Goal: Information Seeking & Learning: Check status

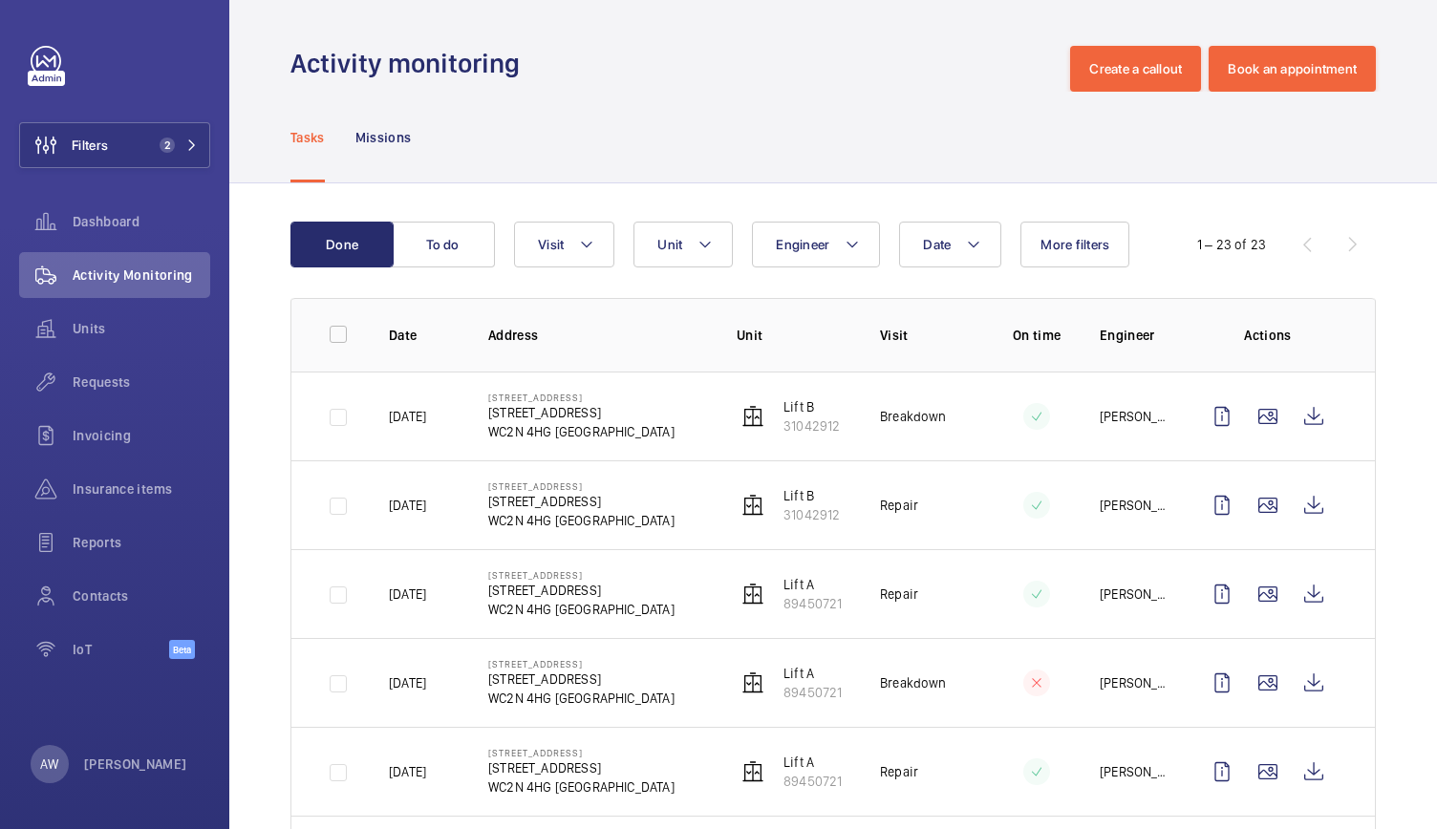
scroll to position [67, 0]
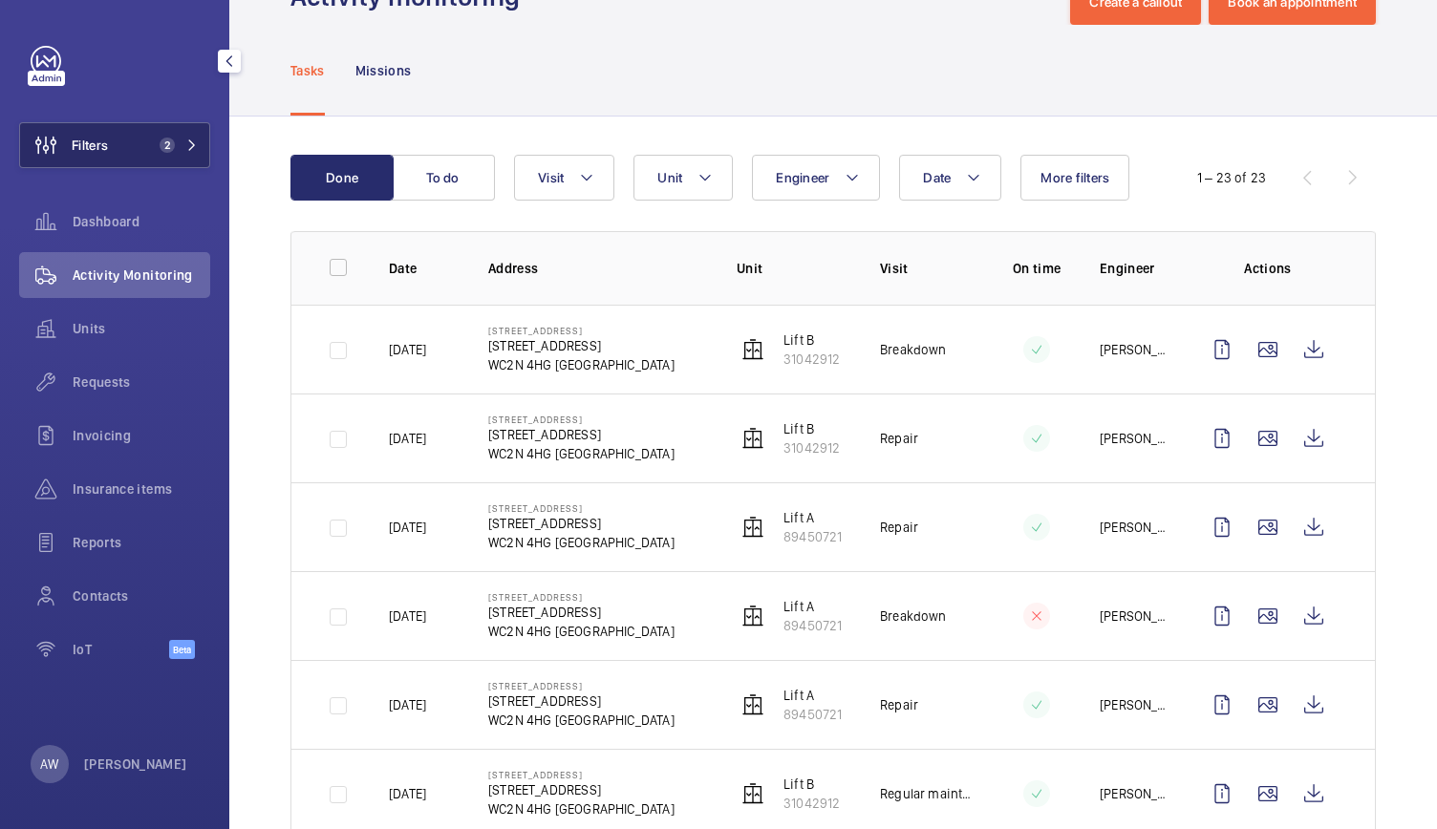
click at [155, 144] on span "2" at bounding box center [163, 145] width 23 height 15
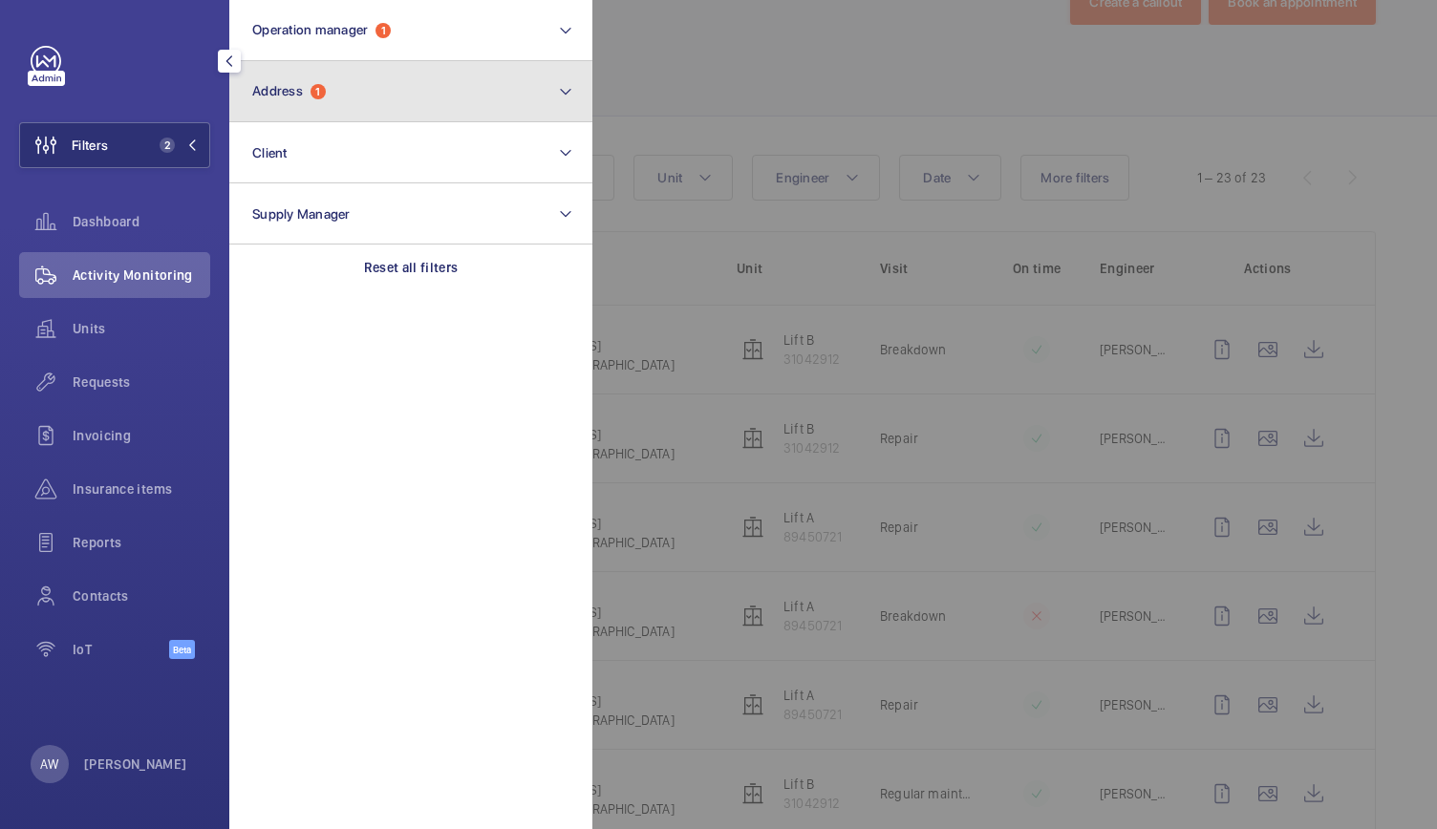
click at [319, 117] on button "Address 1" at bounding box center [410, 91] width 363 height 61
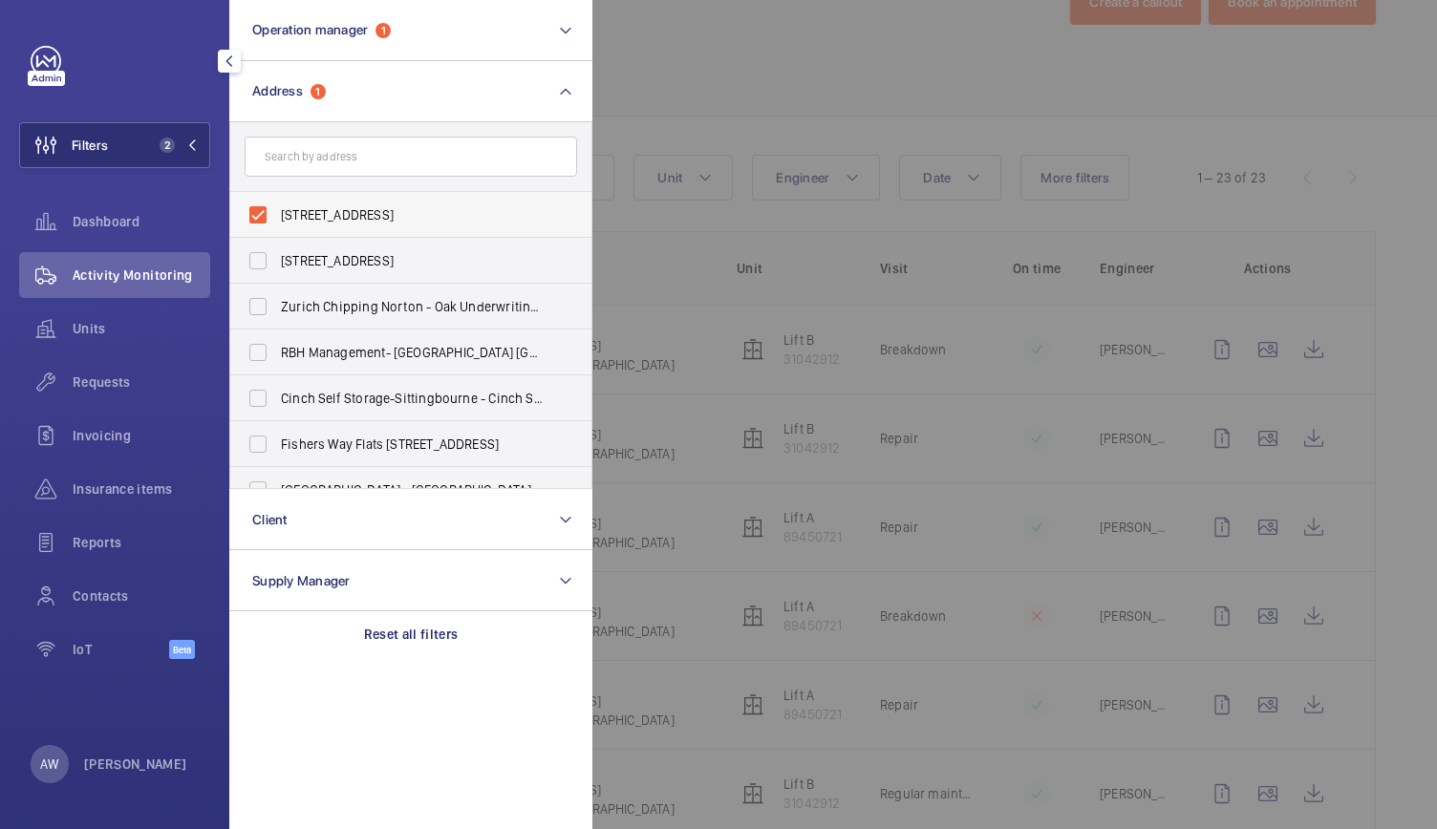
click at [256, 209] on label "[STREET_ADDRESS]" at bounding box center [396, 215] width 333 height 46
click at [256, 209] on input "[STREET_ADDRESS]" at bounding box center [258, 215] width 38 height 38
checkbox input "false"
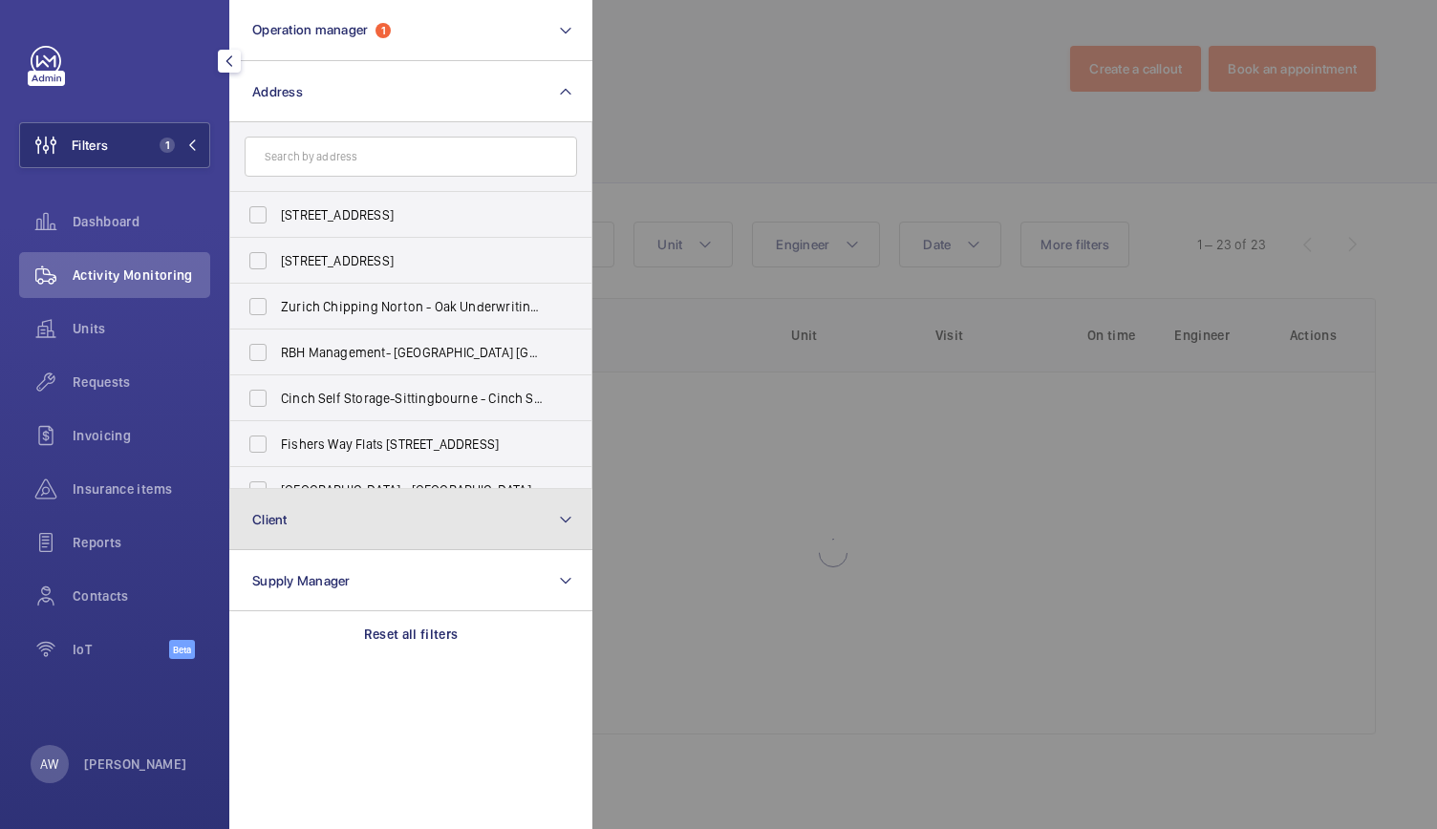
click at [287, 513] on span "Client" at bounding box center [269, 519] width 35 height 15
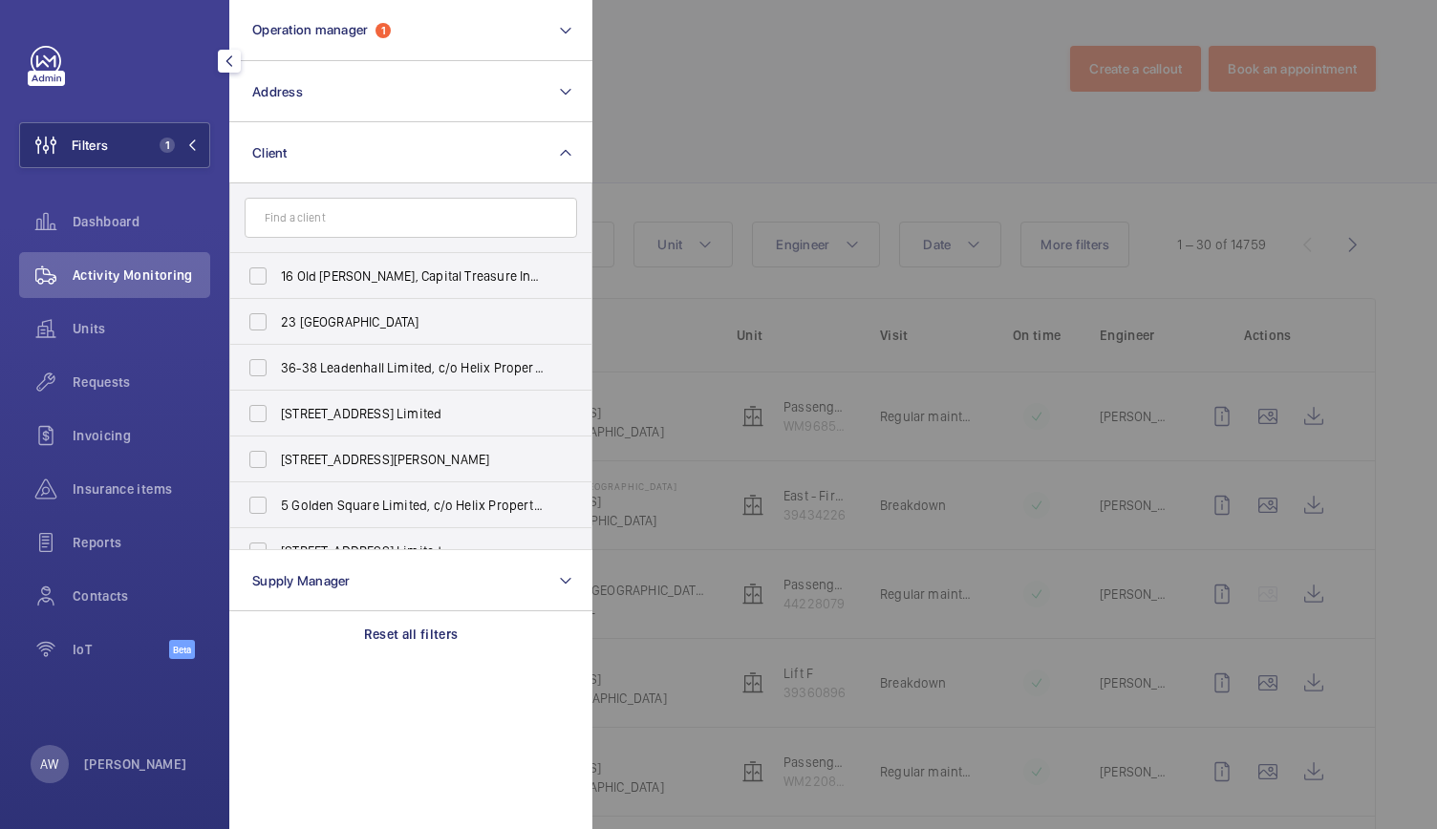
click at [375, 223] on input "text" at bounding box center [411, 218] width 333 height 40
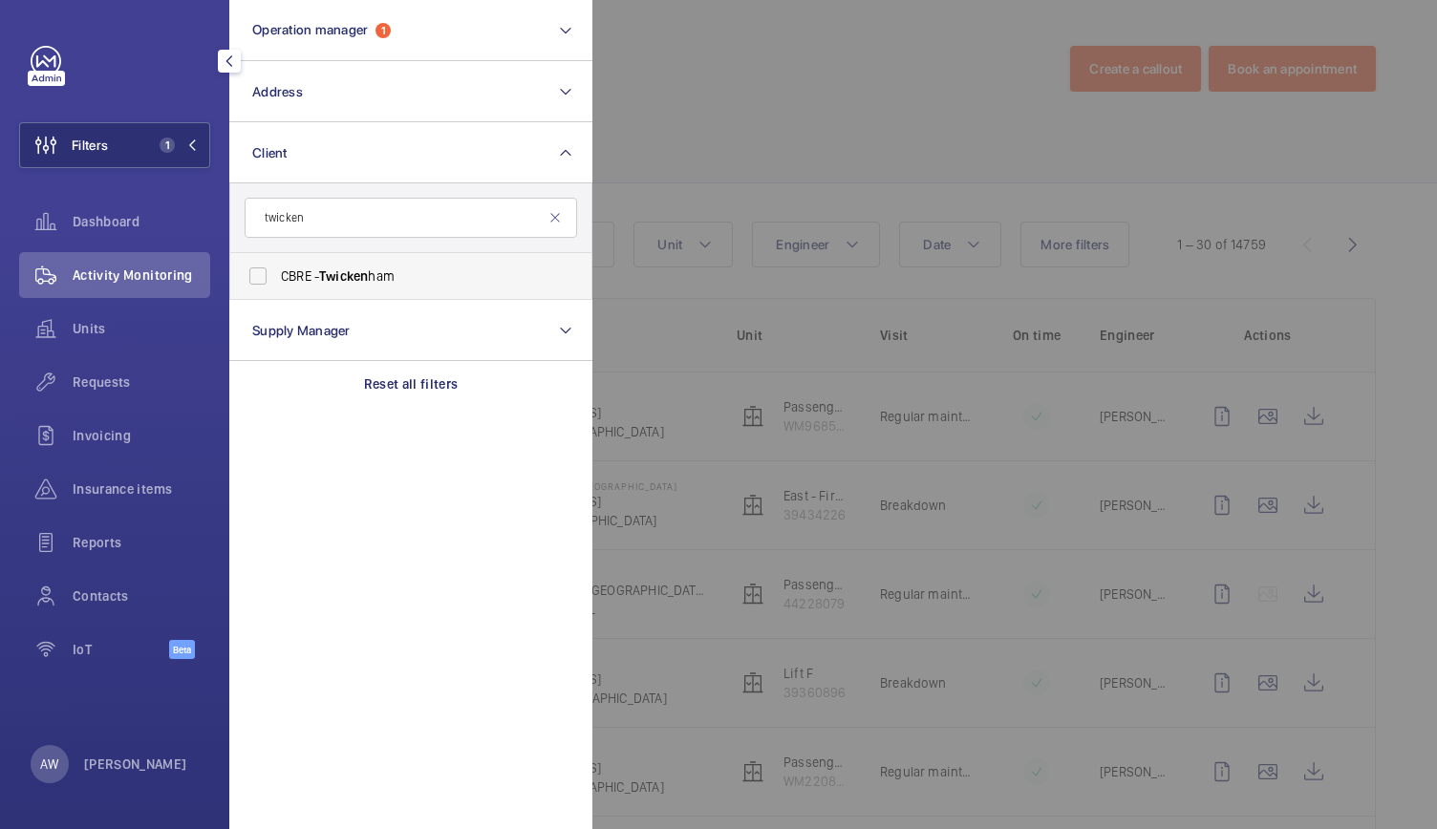
type input "twicken"
click at [340, 261] on label "CBRE - Twicken ham" at bounding box center [396, 276] width 333 height 46
click at [277, 261] on input "CBRE - Twicken ham" at bounding box center [258, 276] width 38 height 38
click at [340, 261] on label "CBRE - Twicken ham" at bounding box center [396, 276] width 333 height 46
click at [277, 261] on input "CBRE - Twicken ham" at bounding box center [258, 276] width 38 height 38
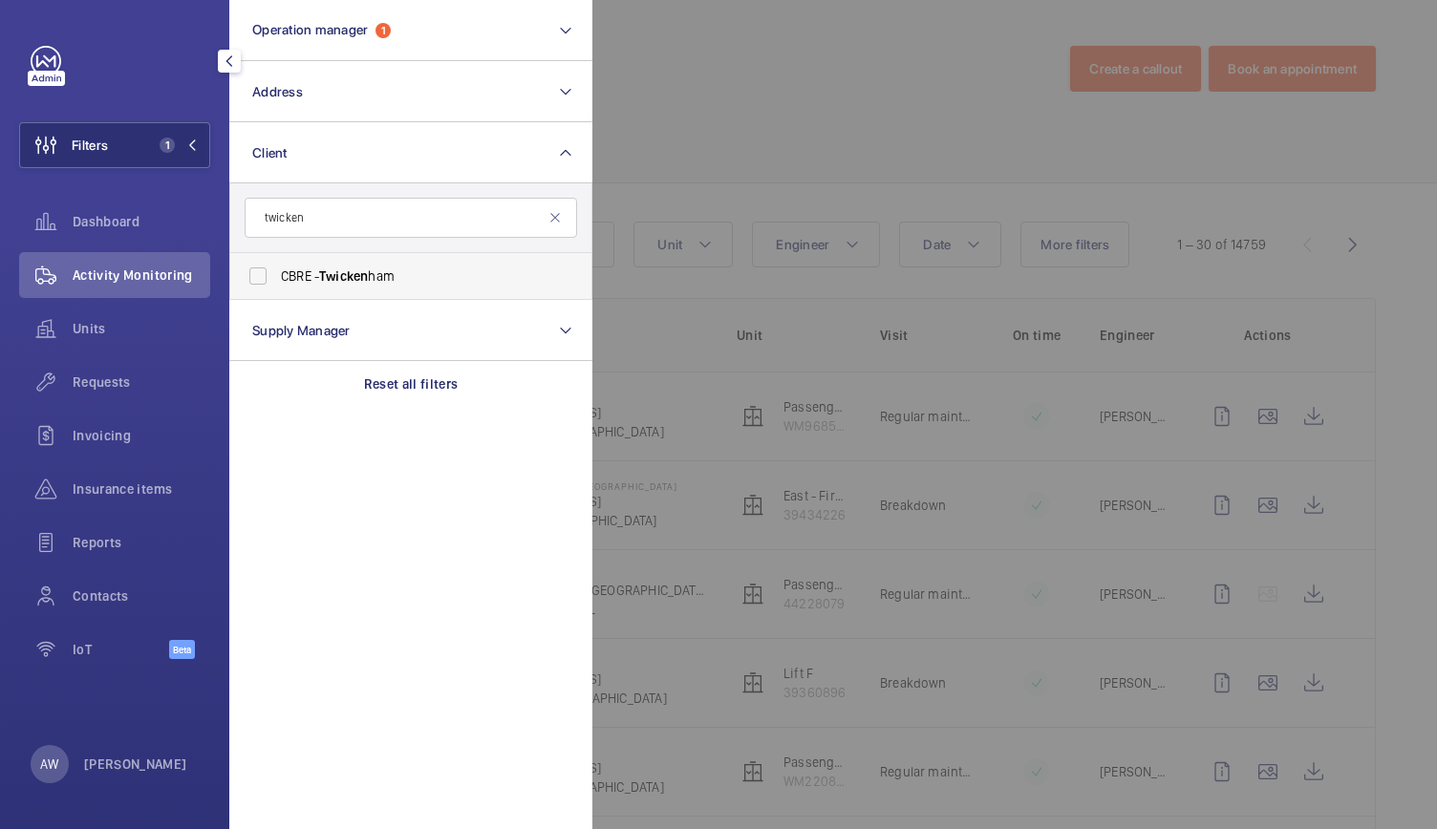
click at [302, 257] on label "CBRE - Twicken ham" at bounding box center [396, 276] width 333 height 46
click at [277, 257] on input "CBRE - Twicken ham" at bounding box center [258, 276] width 38 height 38
checkbox input "true"
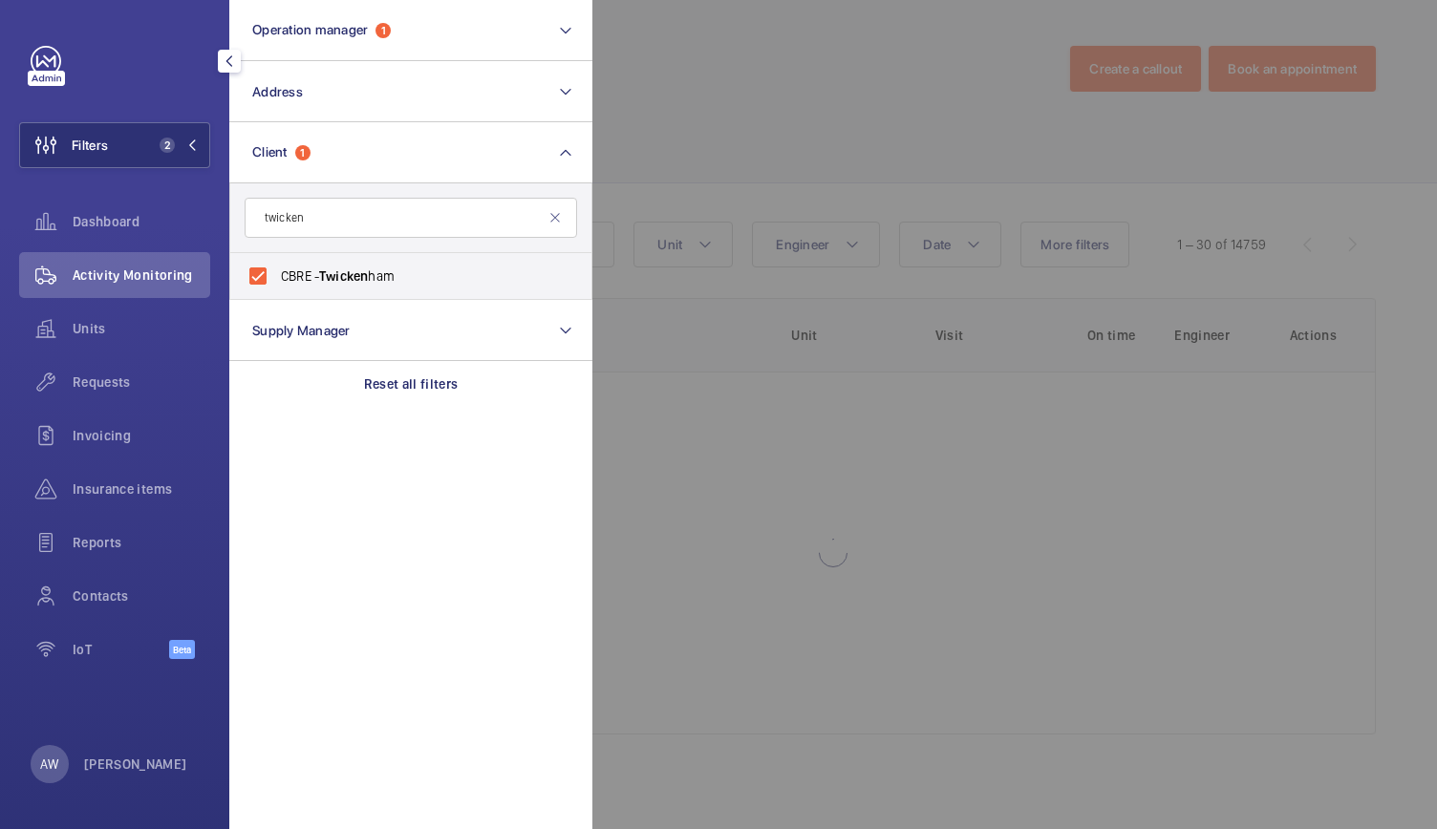
click at [894, 129] on div at bounding box center [1310, 414] width 1437 height 829
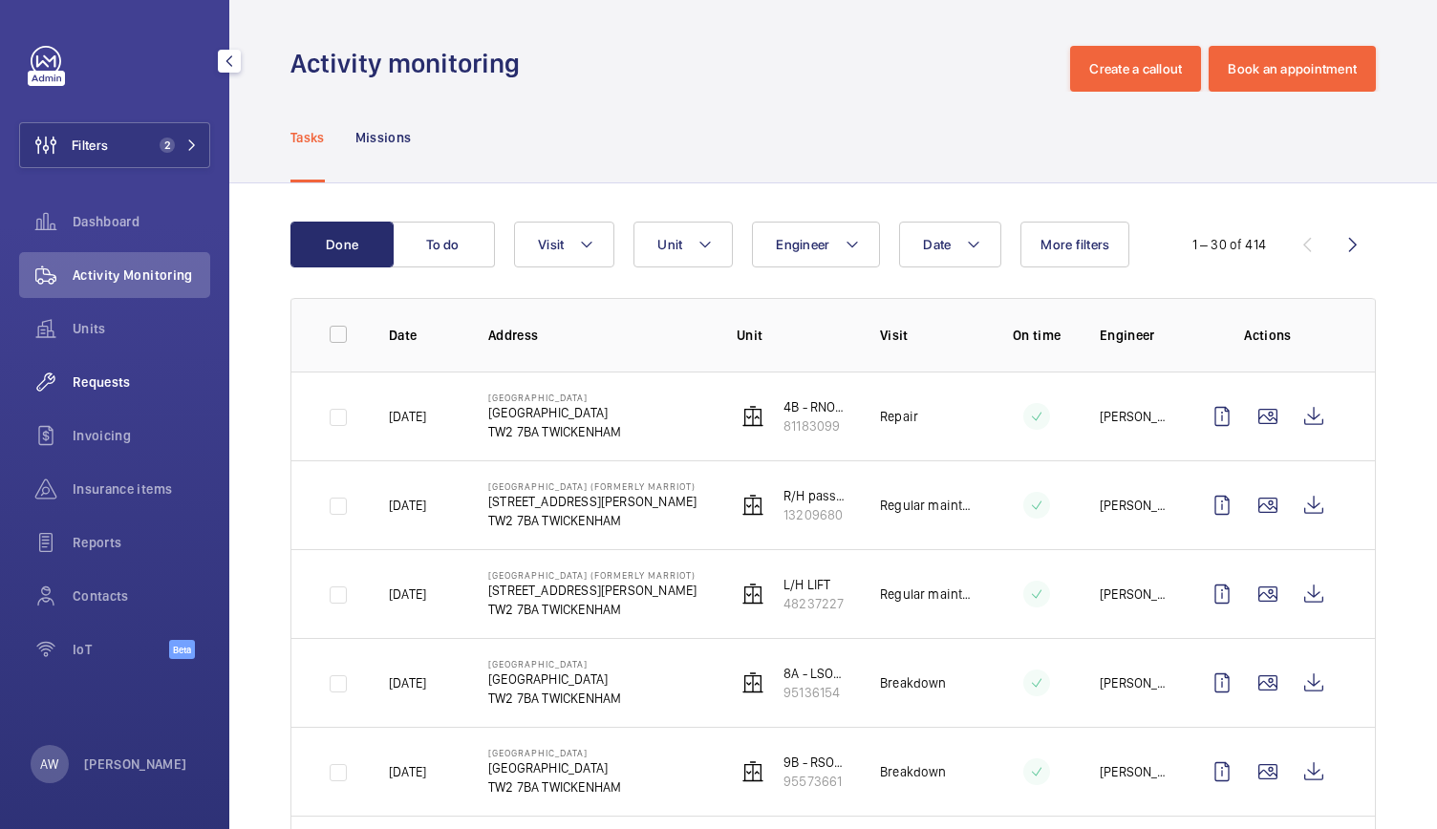
click at [120, 383] on span "Requests" at bounding box center [142, 382] width 138 height 19
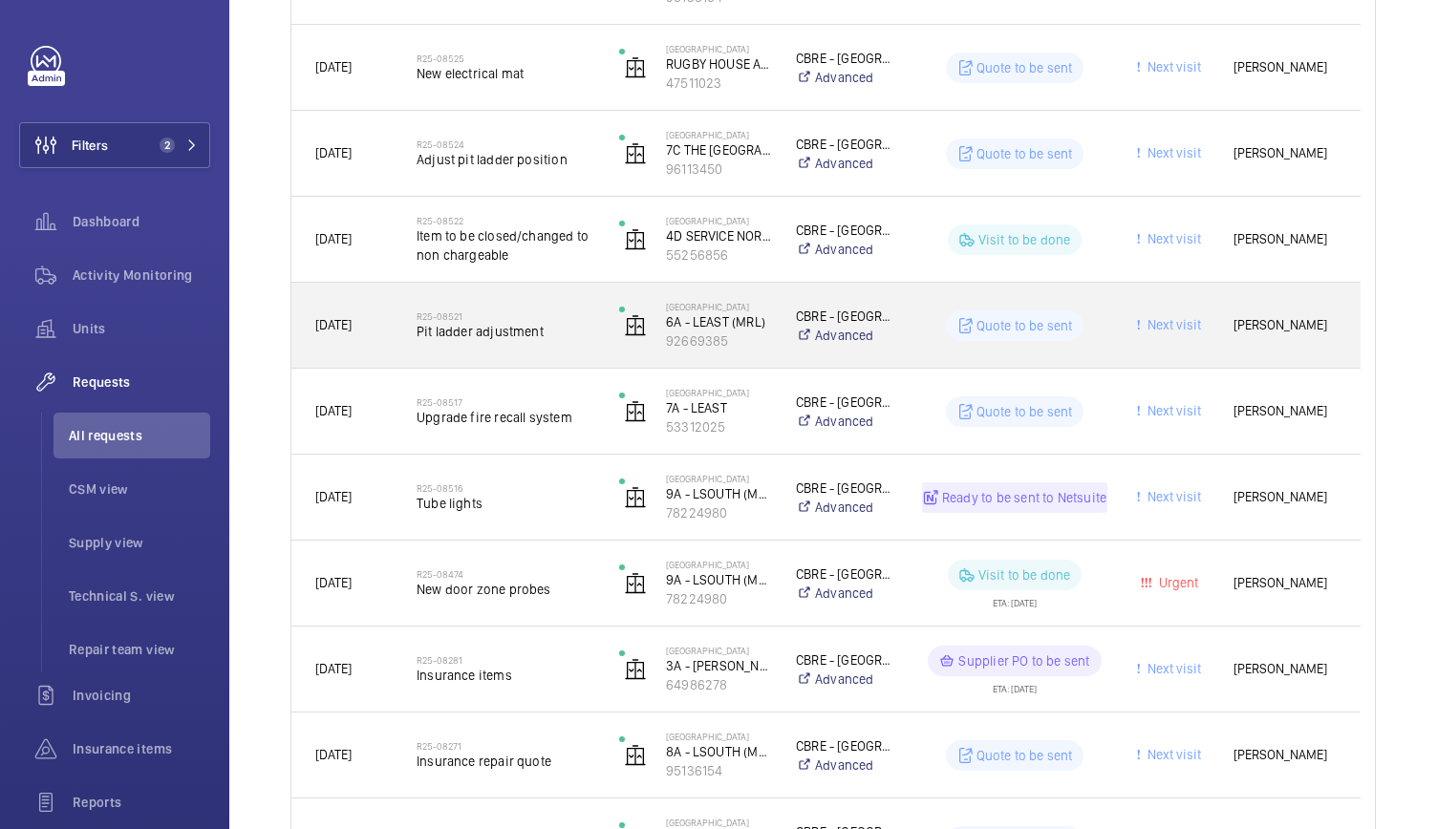
scroll to position [1264, 0]
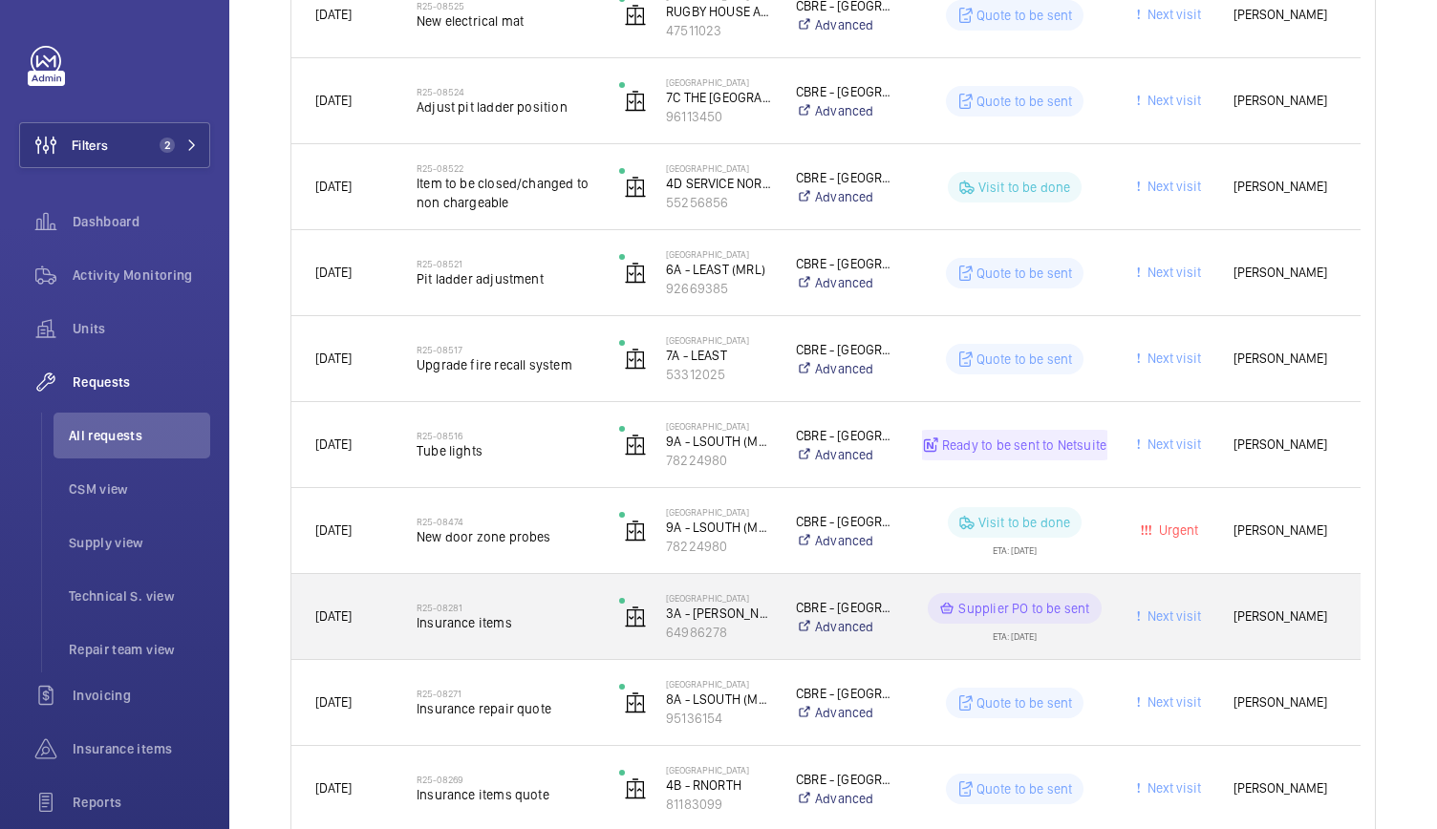
click at [583, 605] on h2 "R25-08281" at bounding box center [506, 607] width 178 height 11
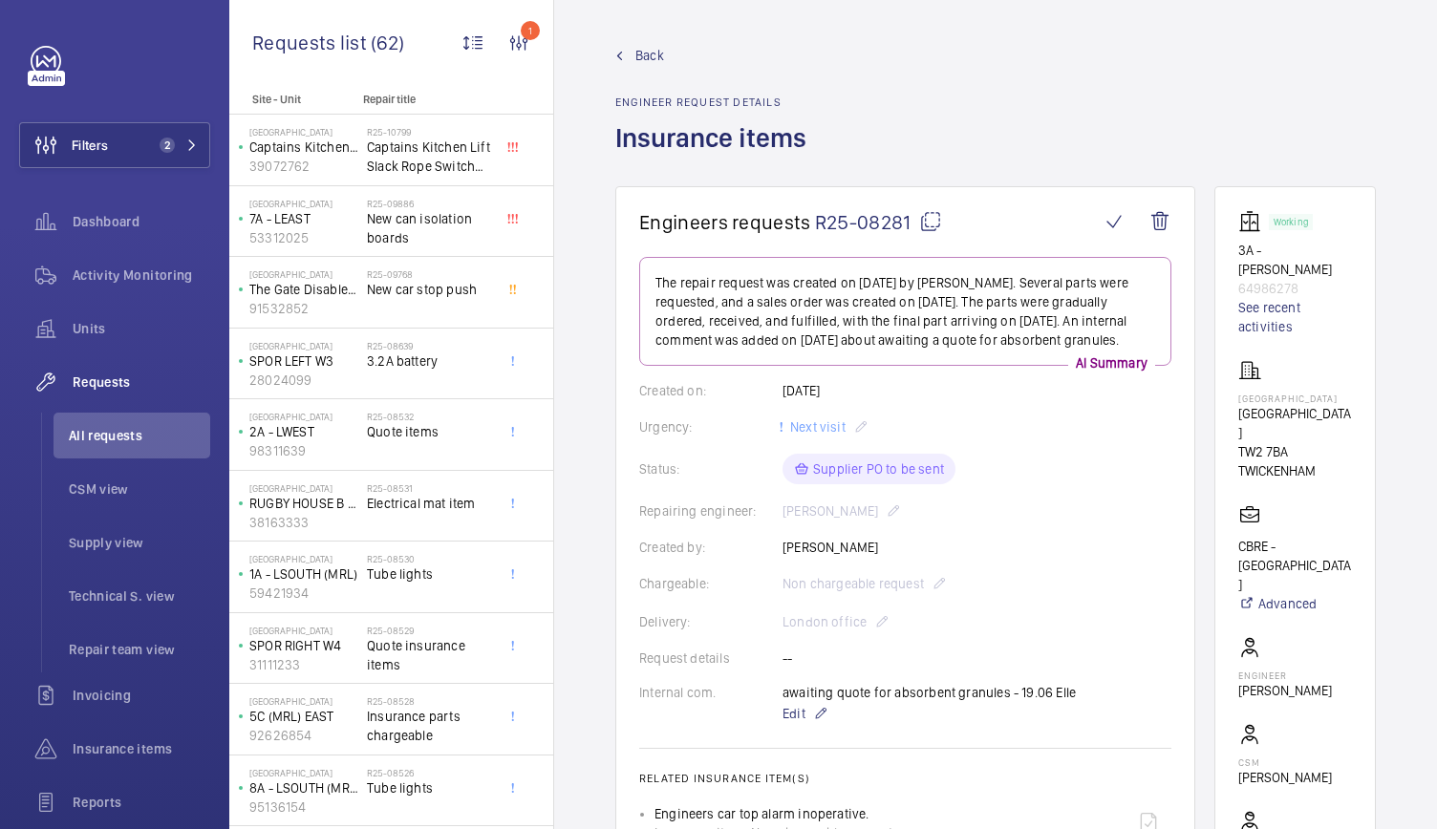
click at [636, 46] on span "Back" at bounding box center [649, 55] width 29 height 19
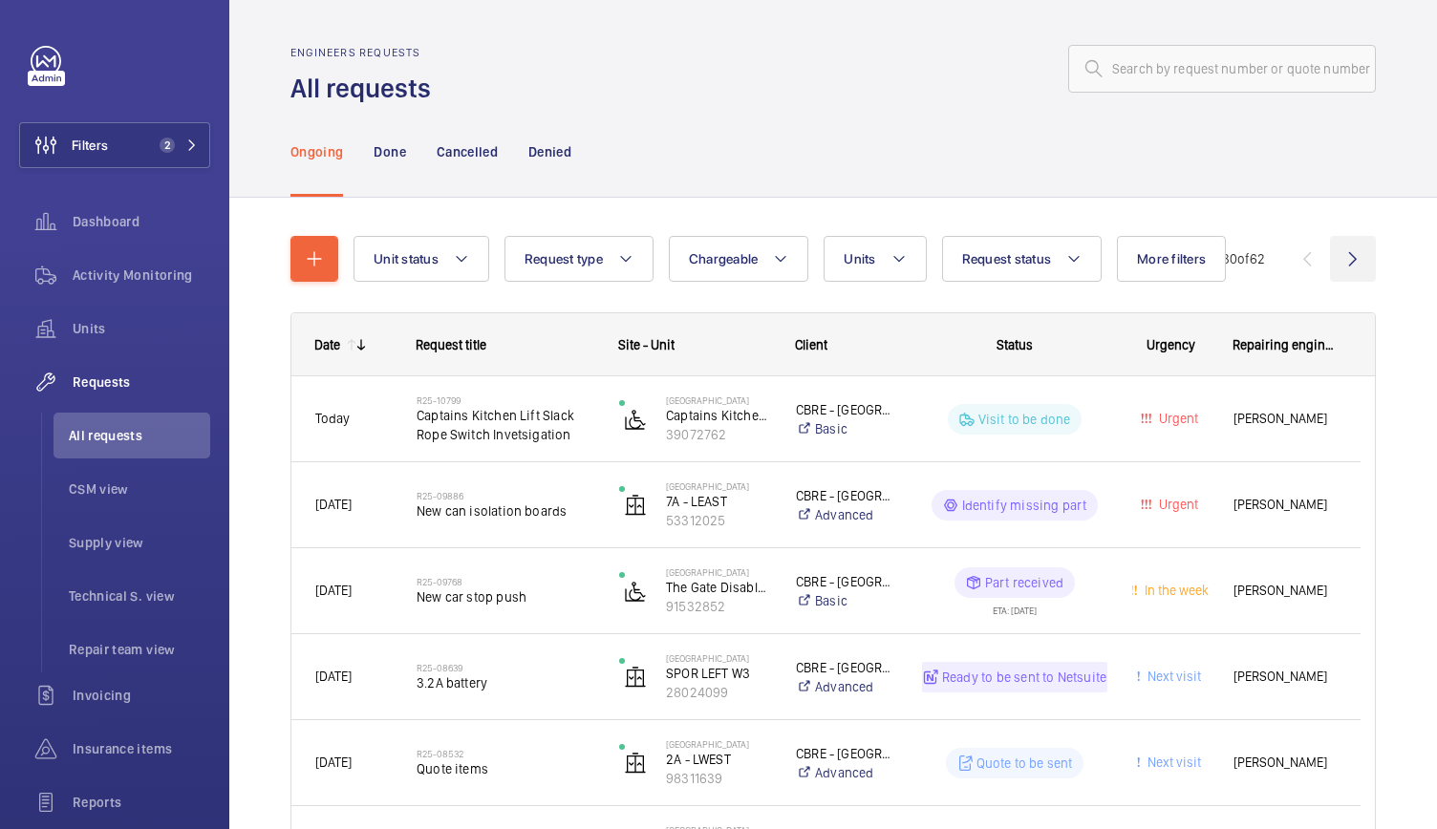
click at [1346, 255] on wm-front-icon-button at bounding box center [1353, 259] width 46 height 46
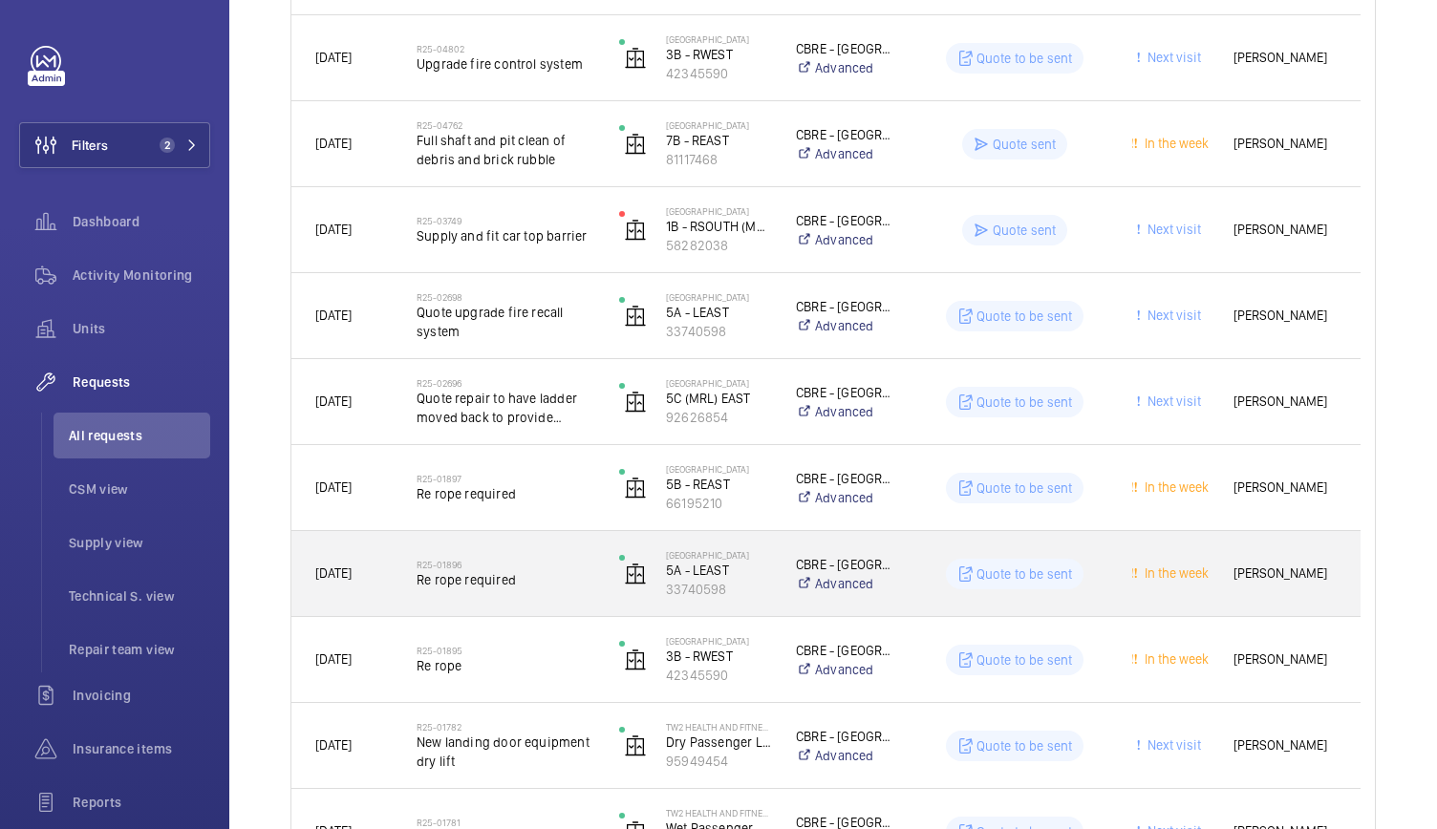
scroll to position [797, 0]
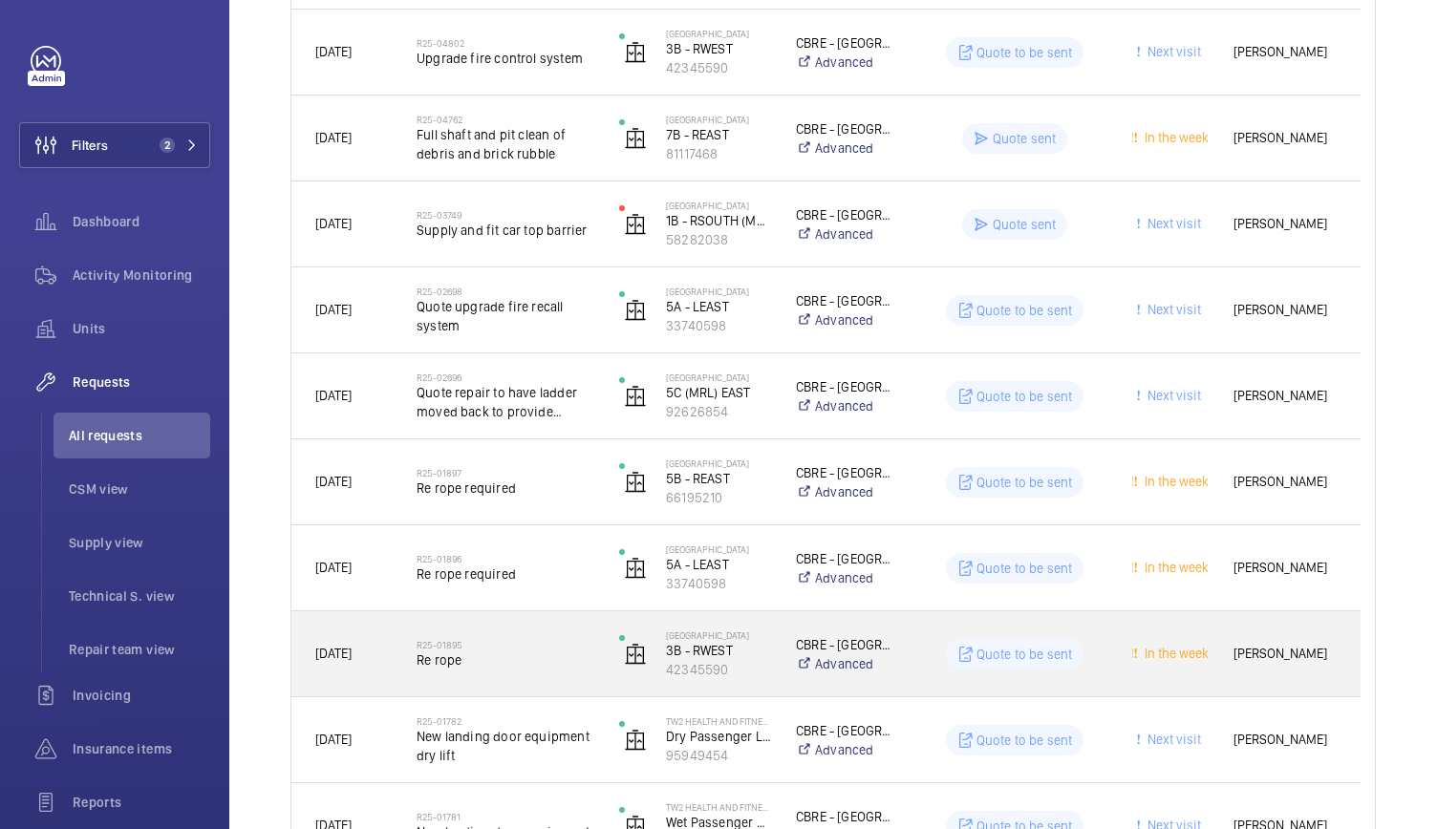
click at [539, 691] on div "R25-01895 Re rope" at bounding box center [494, 655] width 201 height 86
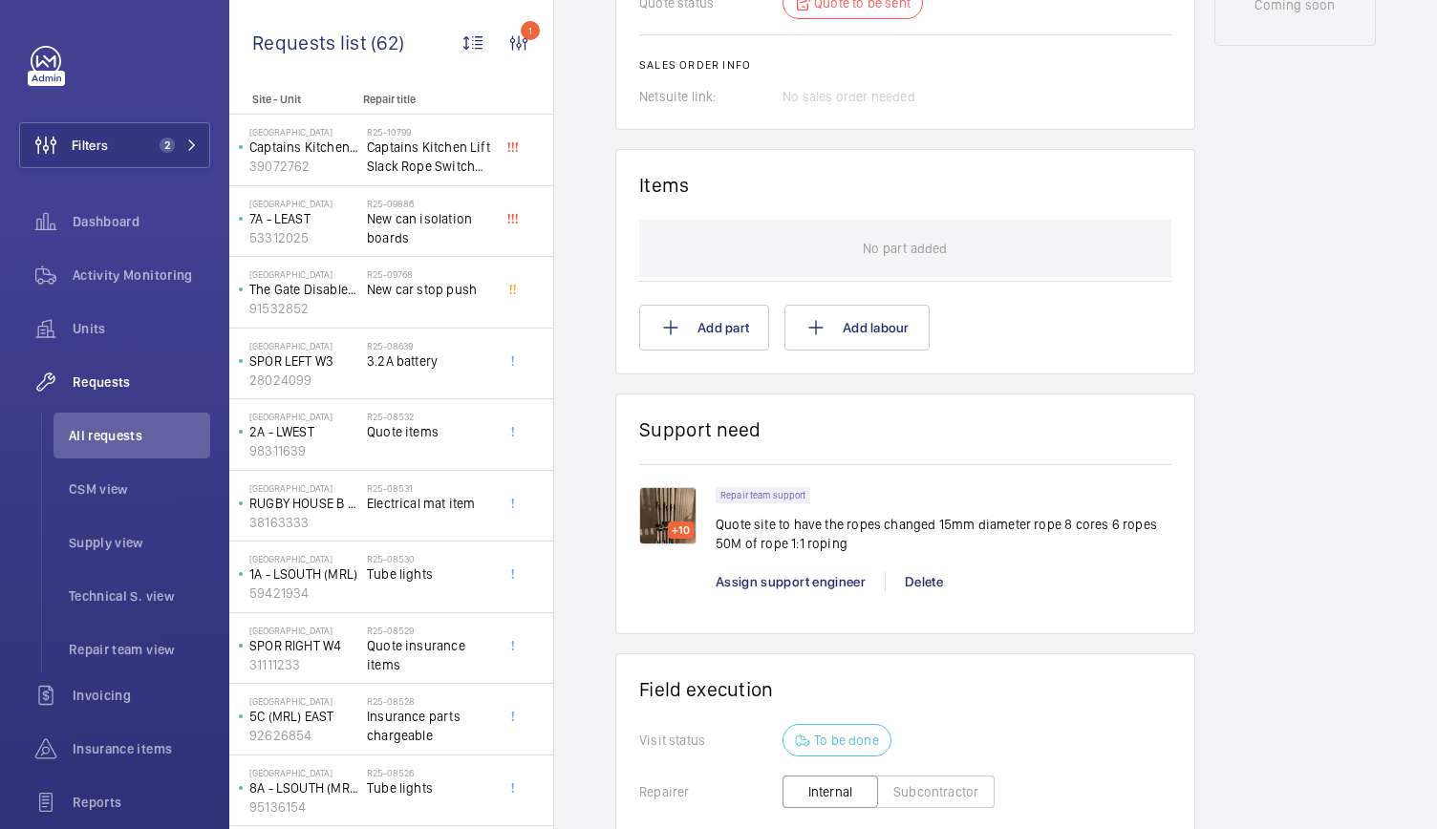
scroll to position [1243, 0]
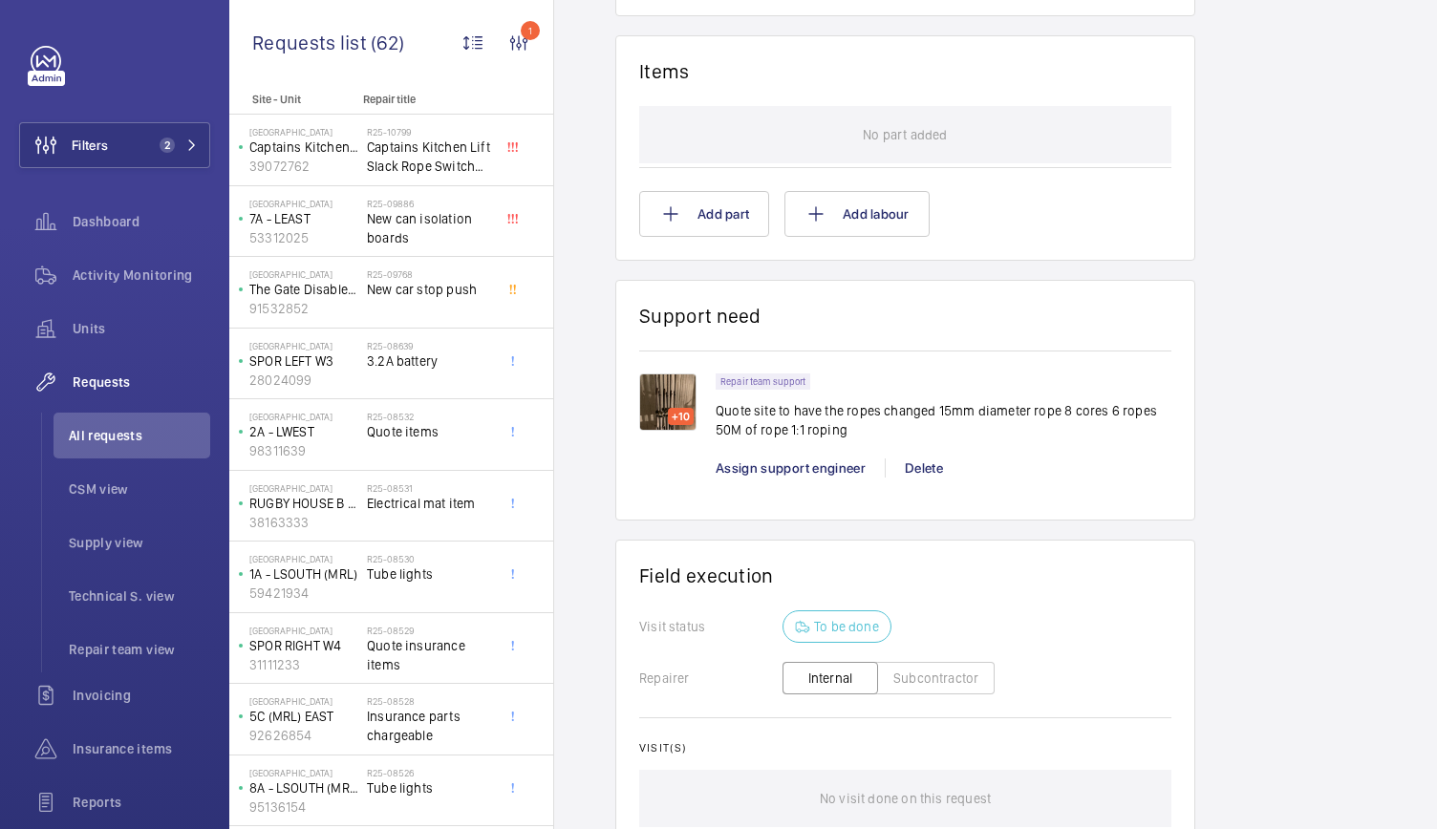
click at [674, 397] on img at bounding box center [667, 402] width 57 height 57
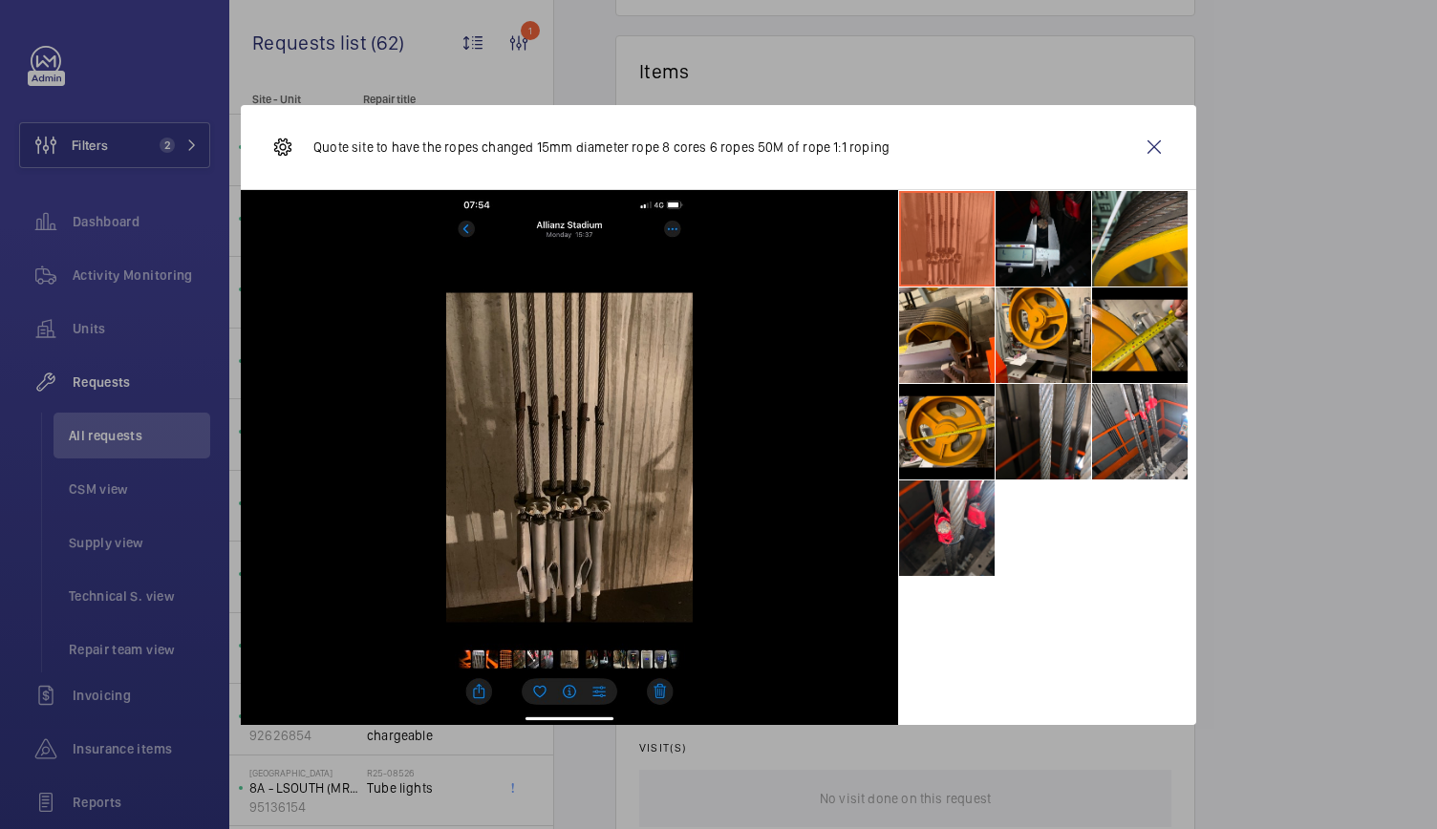
click at [1210, 537] on div at bounding box center [718, 414] width 1437 height 829
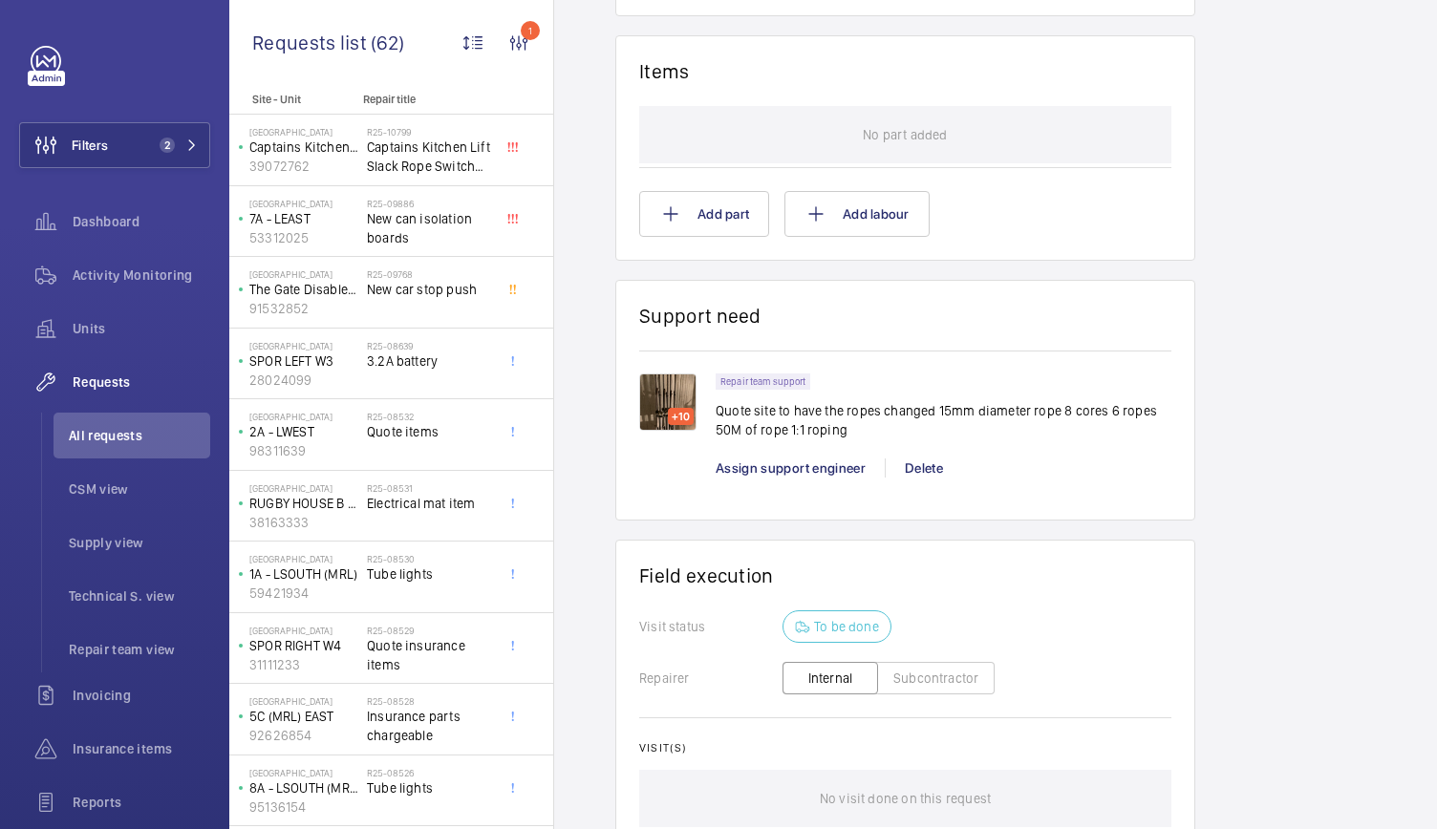
scroll to position [1318, 0]
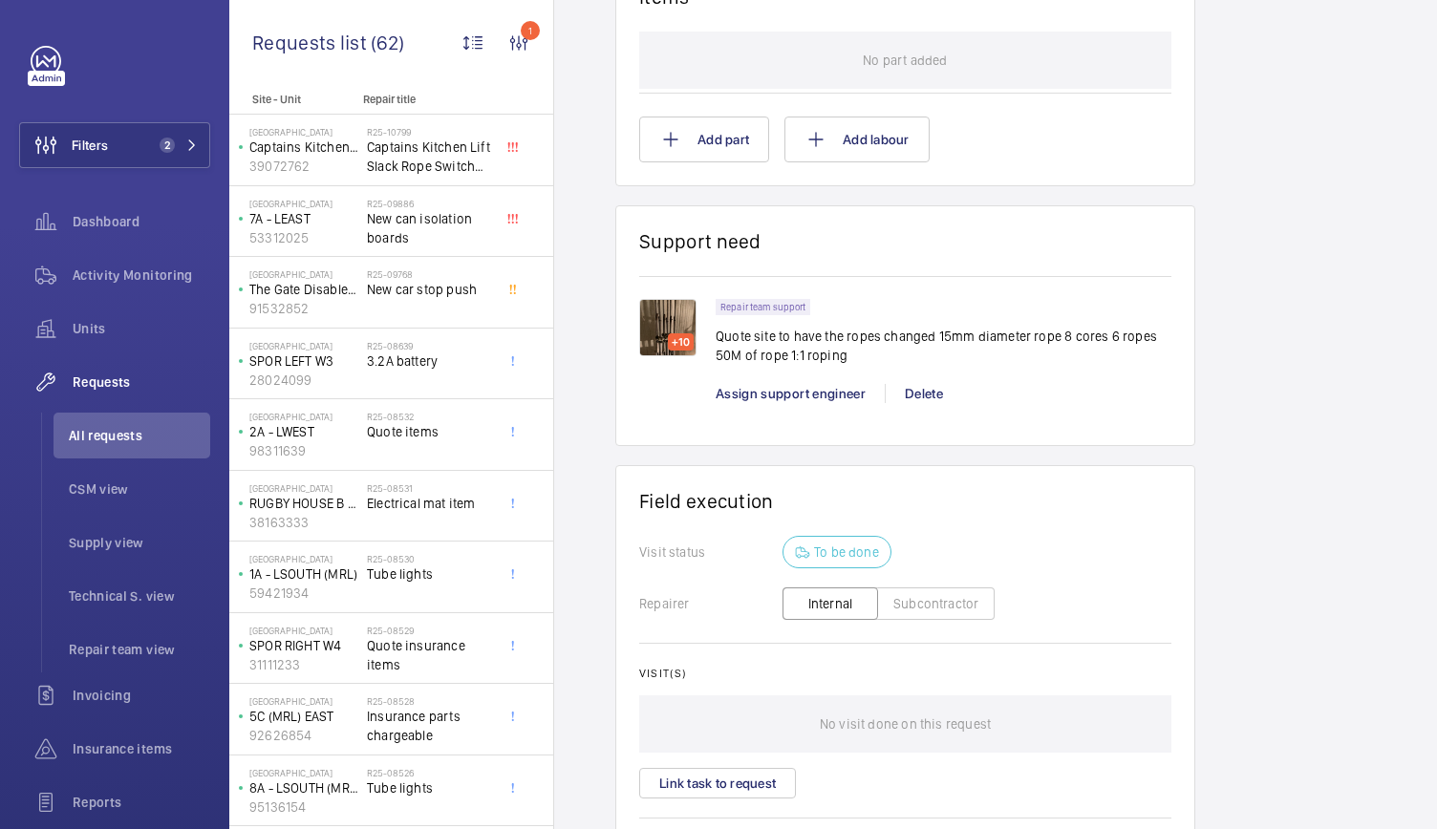
click at [749, 358] on p "Quote site to have the ropes changed 15mm diameter rope 8 cores 6 ropes 50M of …" at bounding box center [944, 346] width 456 height 38
click at [933, 355] on p "Quote site to have the ropes changed 15mm diameter rope 8 cores 6 ropes 50M of …" at bounding box center [944, 346] width 456 height 38
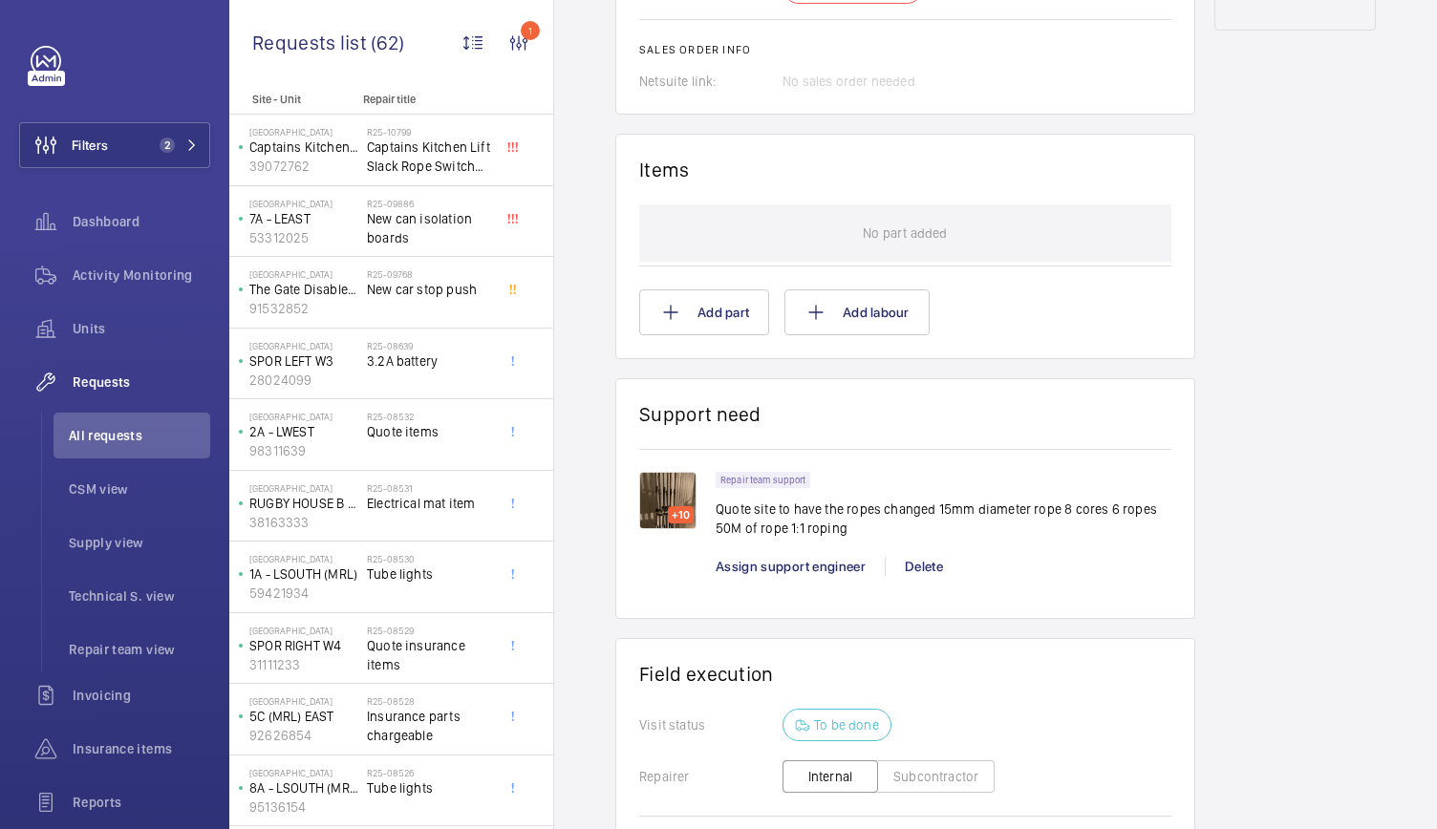
scroll to position [1166, 0]
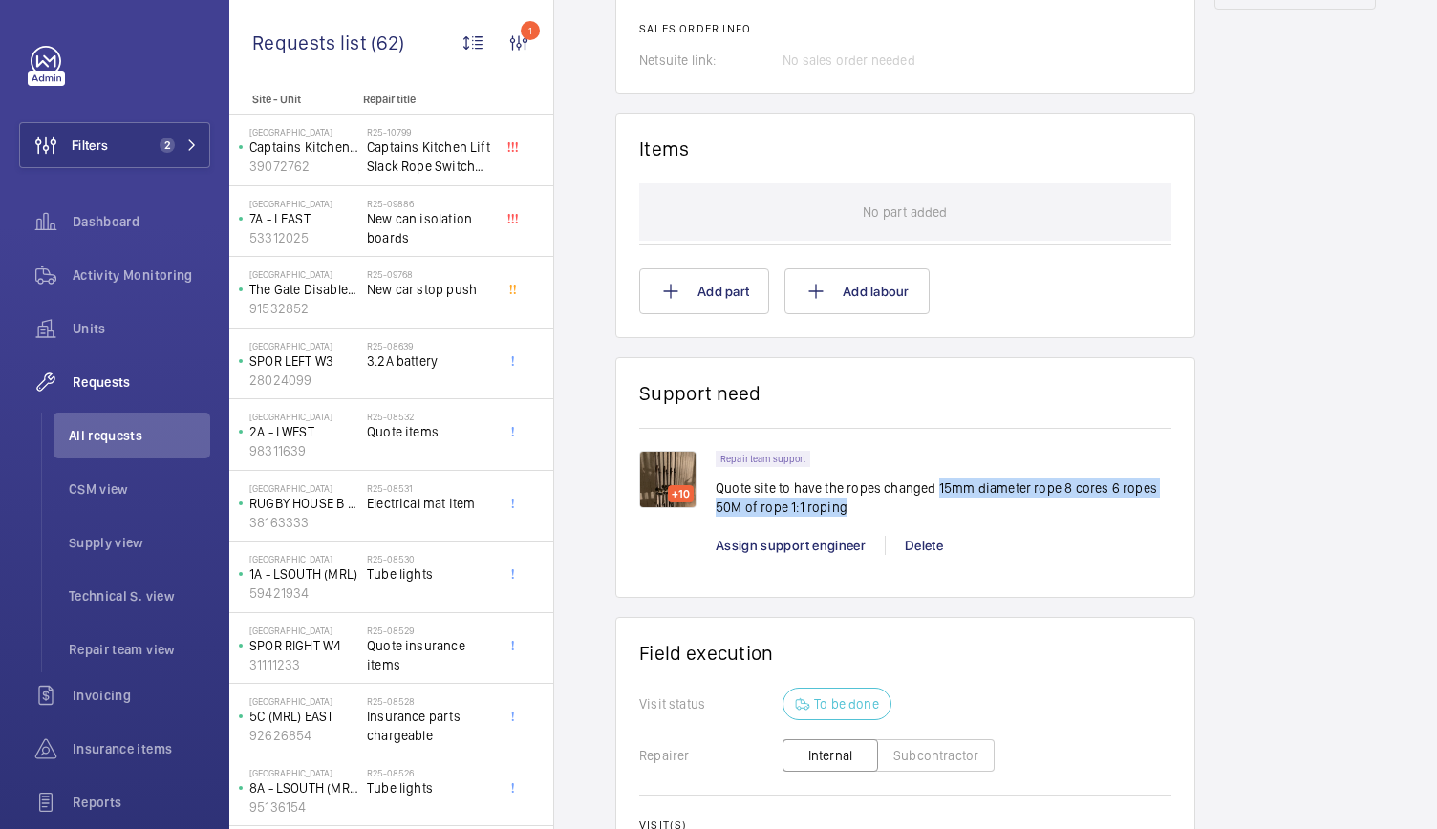
drag, startPoint x: 859, startPoint y: 504, endPoint x: 936, endPoint y: 490, distance: 77.6
click at [936, 490] on p "Quote site to have the ropes changed 15mm diameter rope 8 cores 6 ropes 50M of …" at bounding box center [944, 498] width 456 height 38
copy p "15mm diameter rope 8 cores 6 ropes 50M of rope 1:1 roping"
click at [969, 498] on p "Quote site to have the ropes changed 15mm diameter rope 8 cores 6 ropes 50M of …" at bounding box center [944, 498] width 456 height 38
drag, startPoint x: 936, startPoint y: 487, endPoint x: 975, endPoint y: 515, distance: 48.0
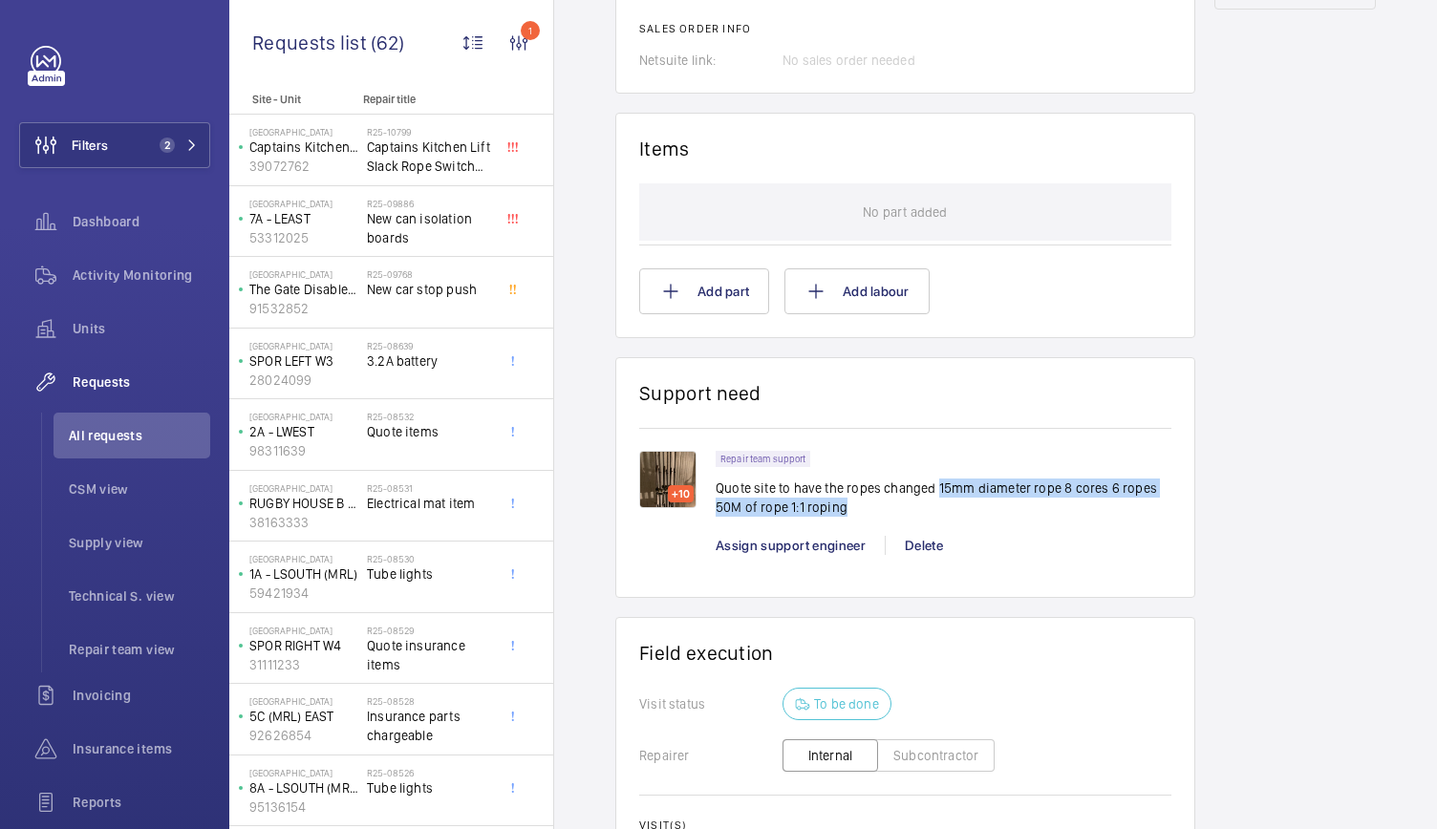
click at [975, 515] on div "Repair team support Quote site to have the ropes changed 15mm diameter rope 8 c…" at bounding box center [944, 489] width 456 height 77
copy p "15mm diameter rope 8 cores 6 ropes 50M of rope 1:1 roping"
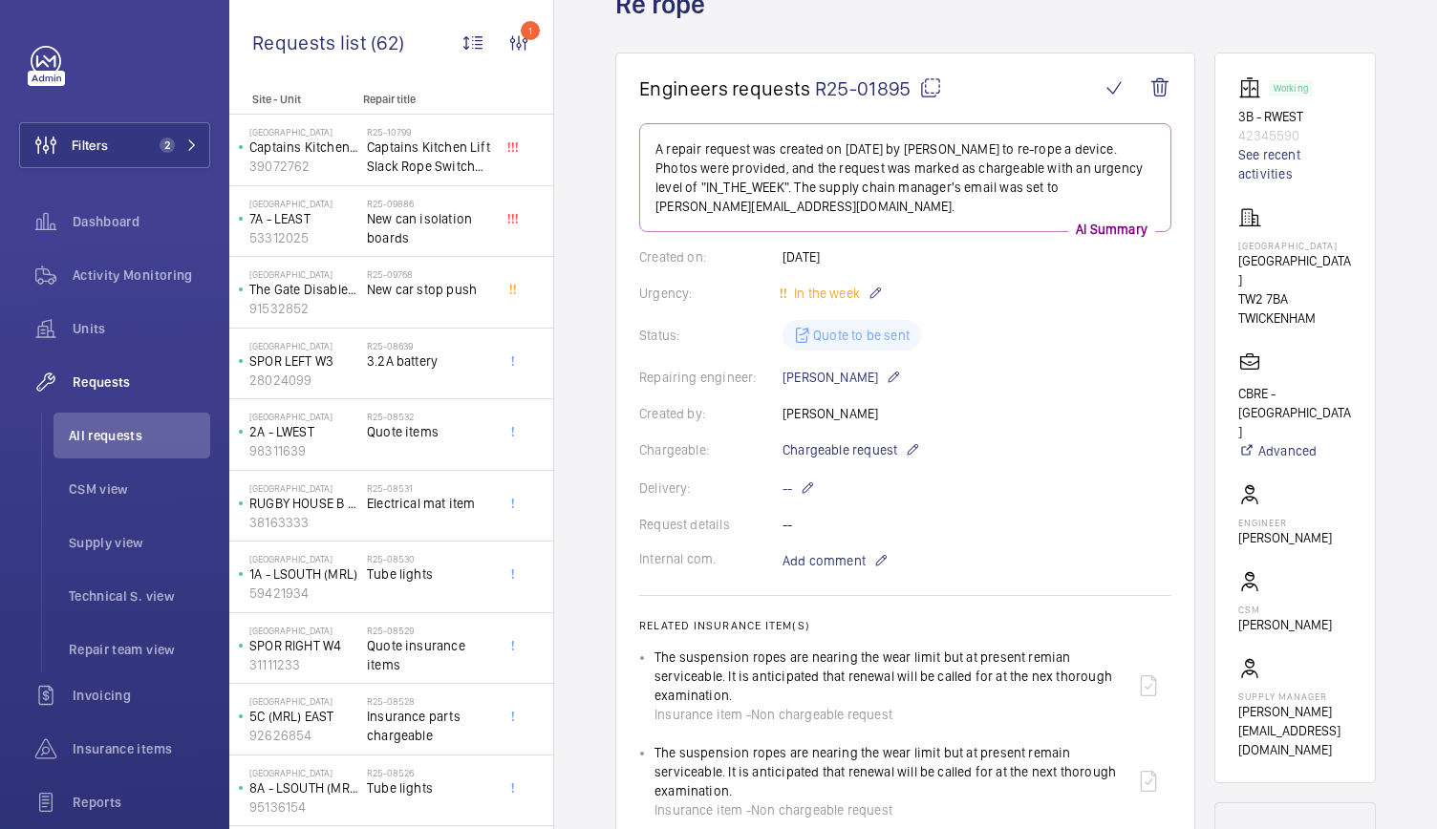
scroll to position [120, 0]
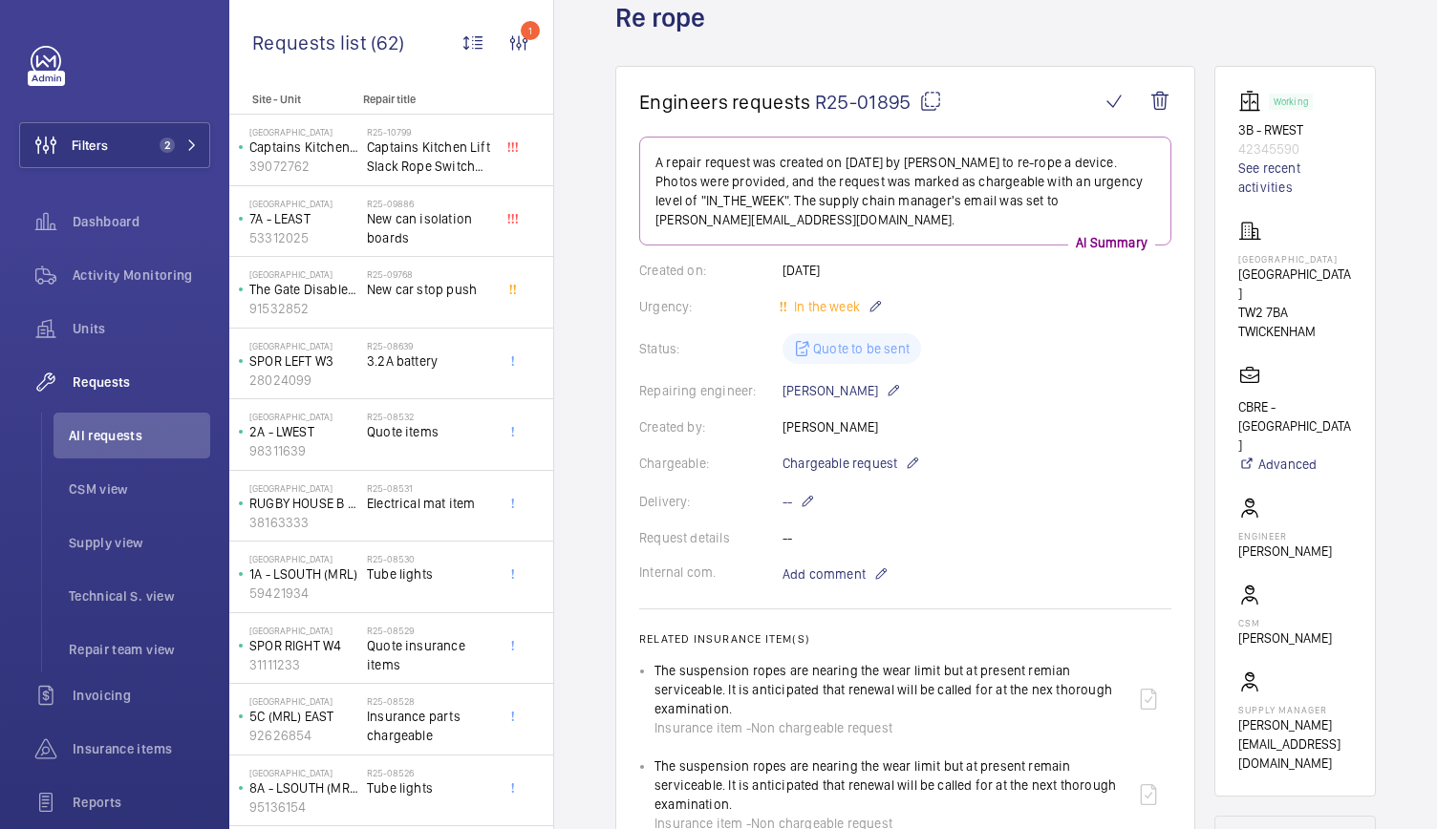
click at [854, 100] on span "R25-01895" at bounding box center [878, 102] width 127 height 24
click at [1148, 326] on wm-front-card-body "A repair request was created on [DATE] by [PERSON_NAME] to re-rope a device. Ph…" at bounding box center [905, 626] width 532 height 979
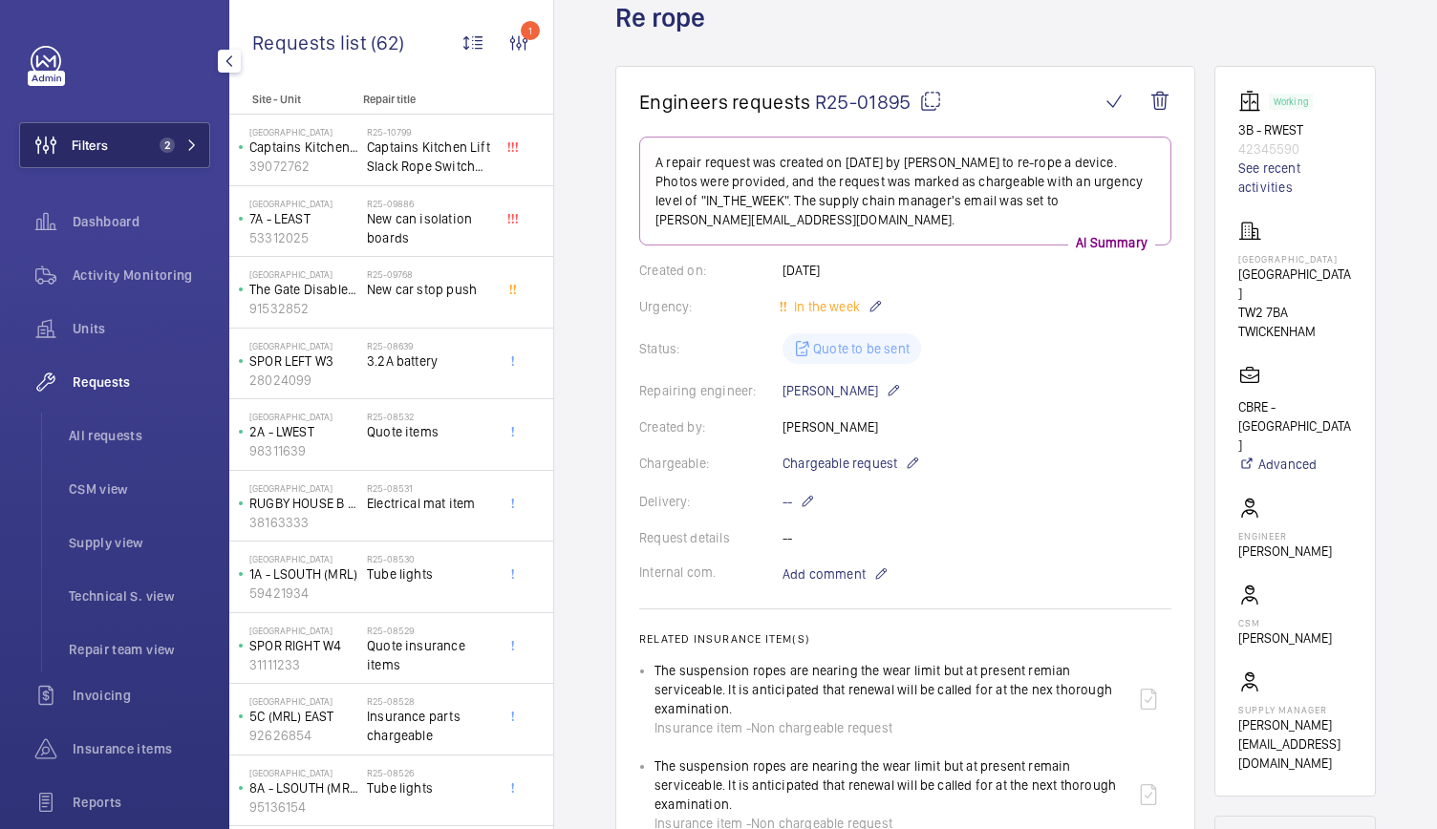
click at [182, 154] on button "Filters 2" at bounding box center [114, 145] width 191 height 46
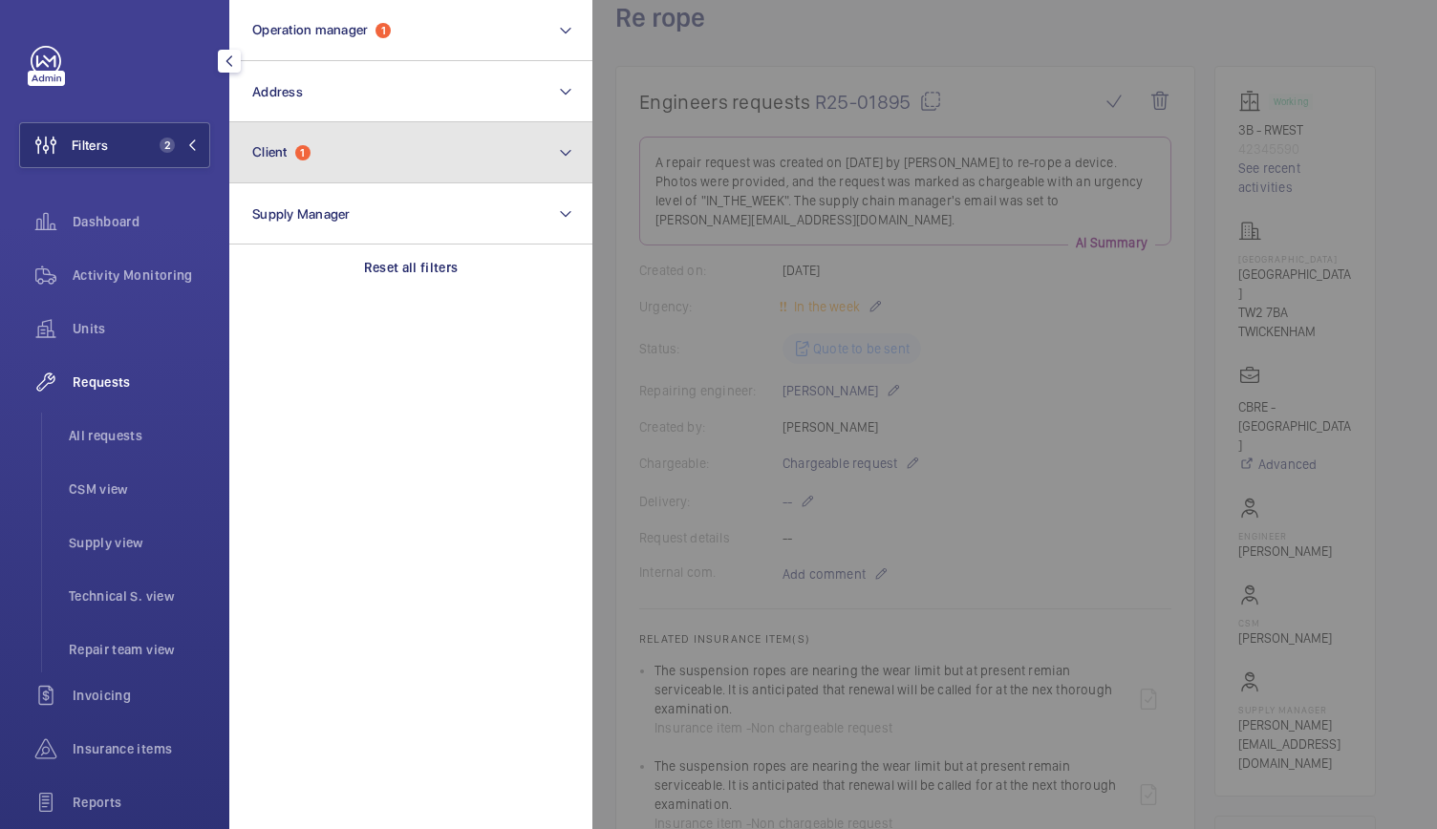
click at [301, 158] on span "1" at bounding box center [302, 152] width 15 height 15
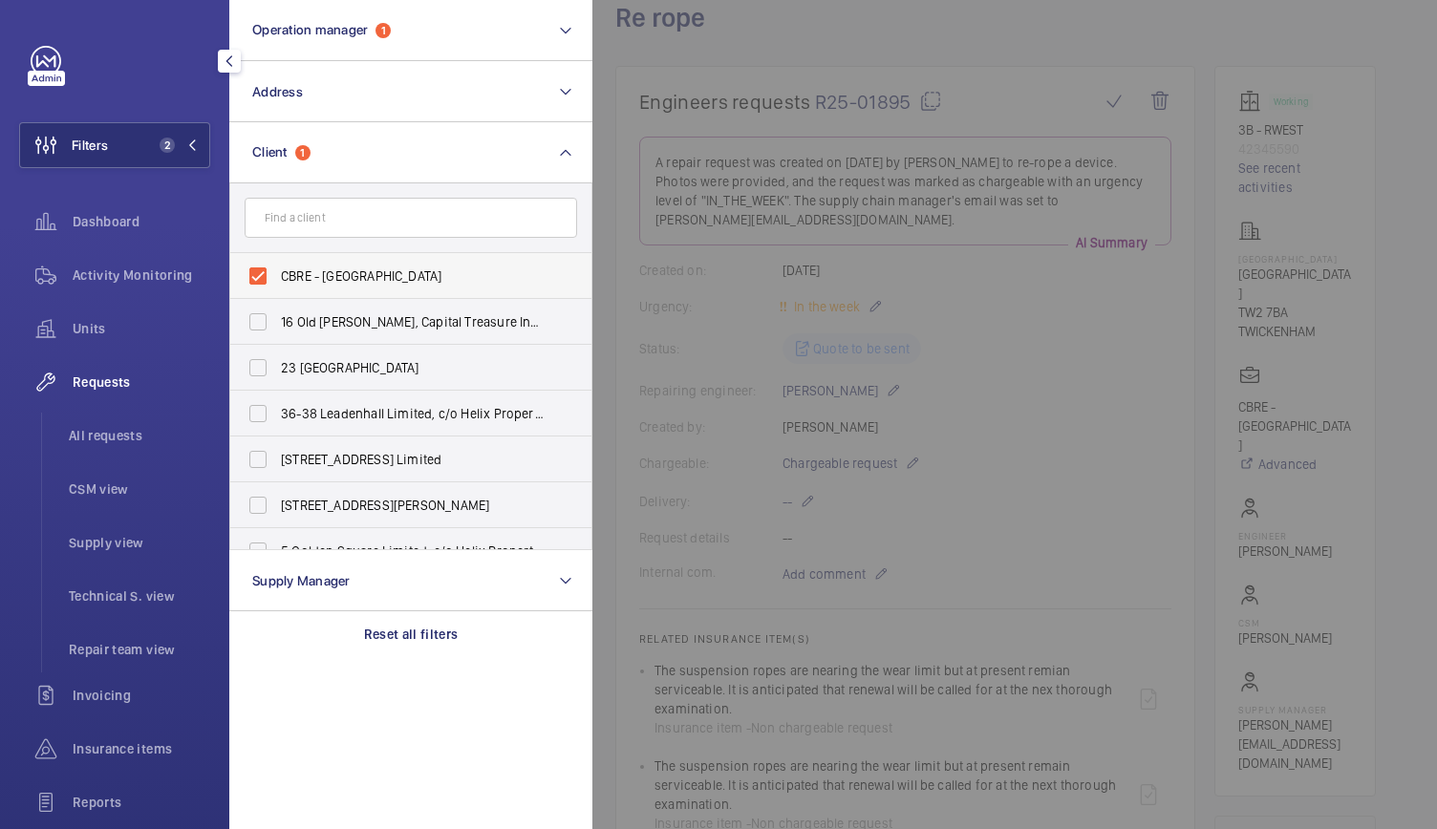
click at [263, 269] on label "CBRE - [GEOGRAPHIC_DATA]" at bounding box center [396, 276] width 333 height 46
click at [263, 269] on input "CBRE - [GEOGRAPHIC_DATA]" at bounding box center [258, 276] width 38 height 38
checkbox input "false"
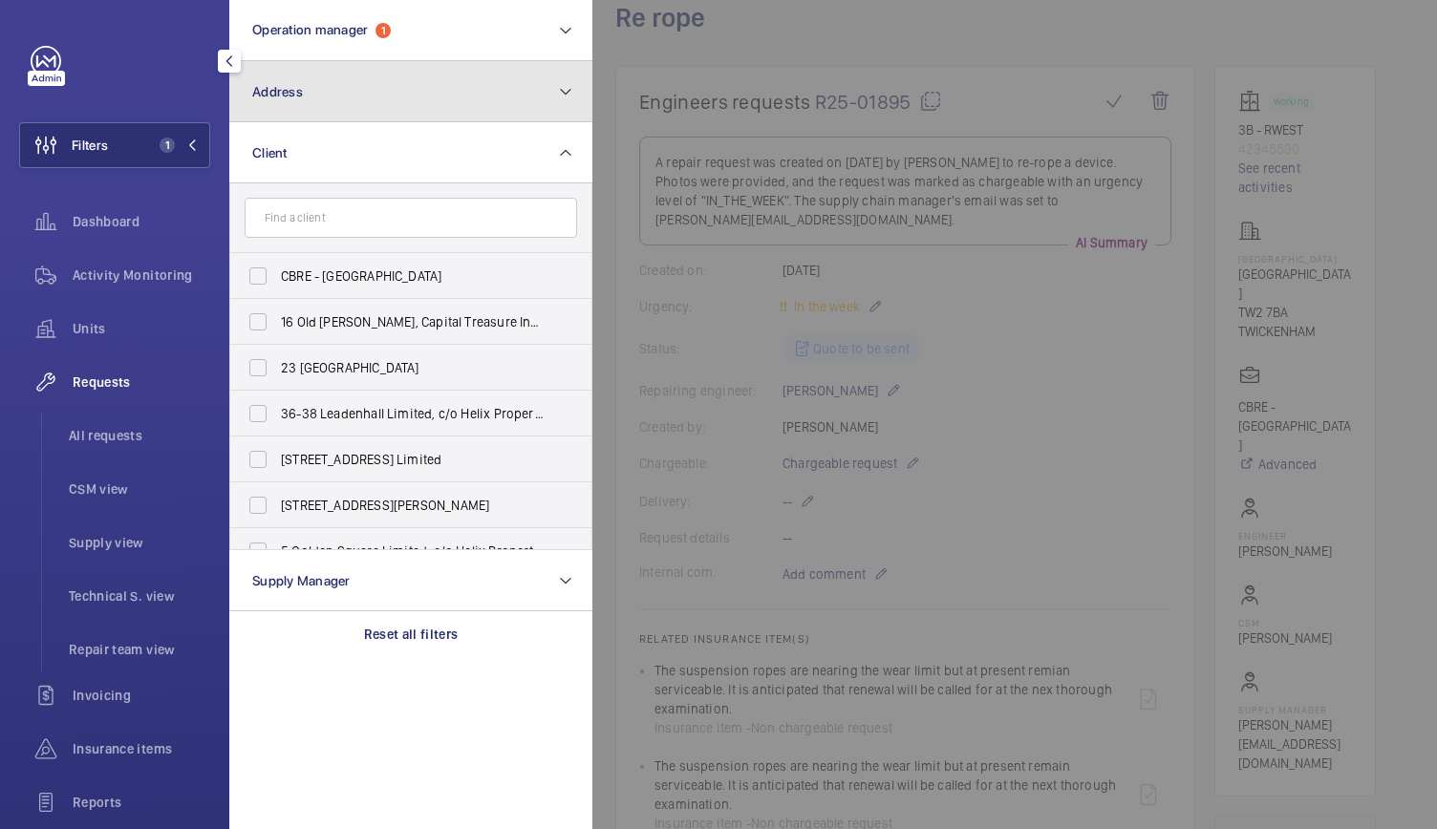
click at [347, 82] on button "Address" at bounding box center [410, 91] width 363 height 61
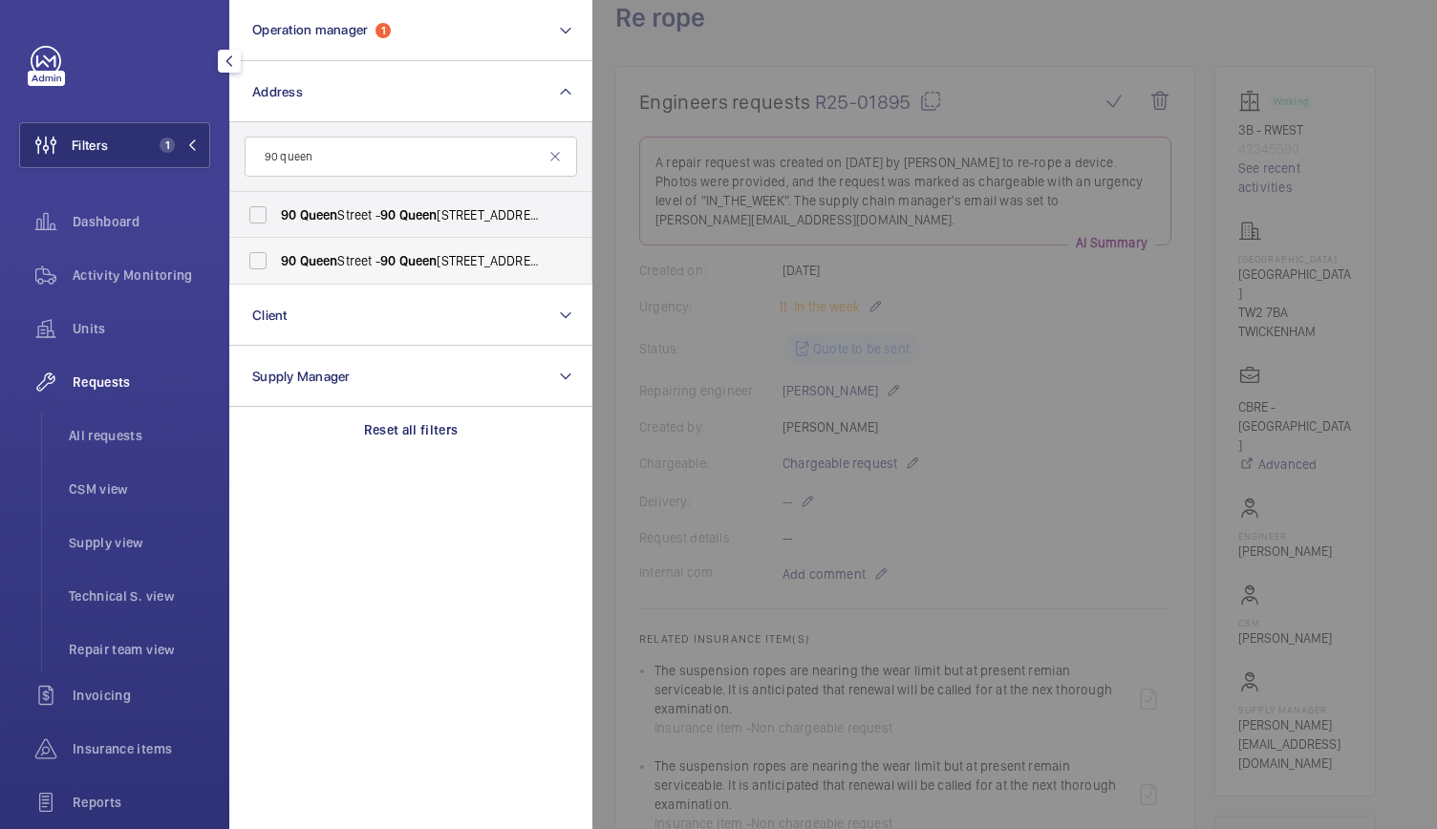
type input "90 queen"
click at [310, 249] on label "[STREET_ADDRESS] - [STREET_ADDRESS]" at bounding box center [396, 261] width 333 height 46
click at [277, 249] on input "[STREET_ADDRESS] - [STREET_ADDRESS]" at bounding box center [258, 261] width 38 height 38
checkbox input "true"
click at [325, 218] on span "Queen" at bounding box center [319, 214] width 38 height 15
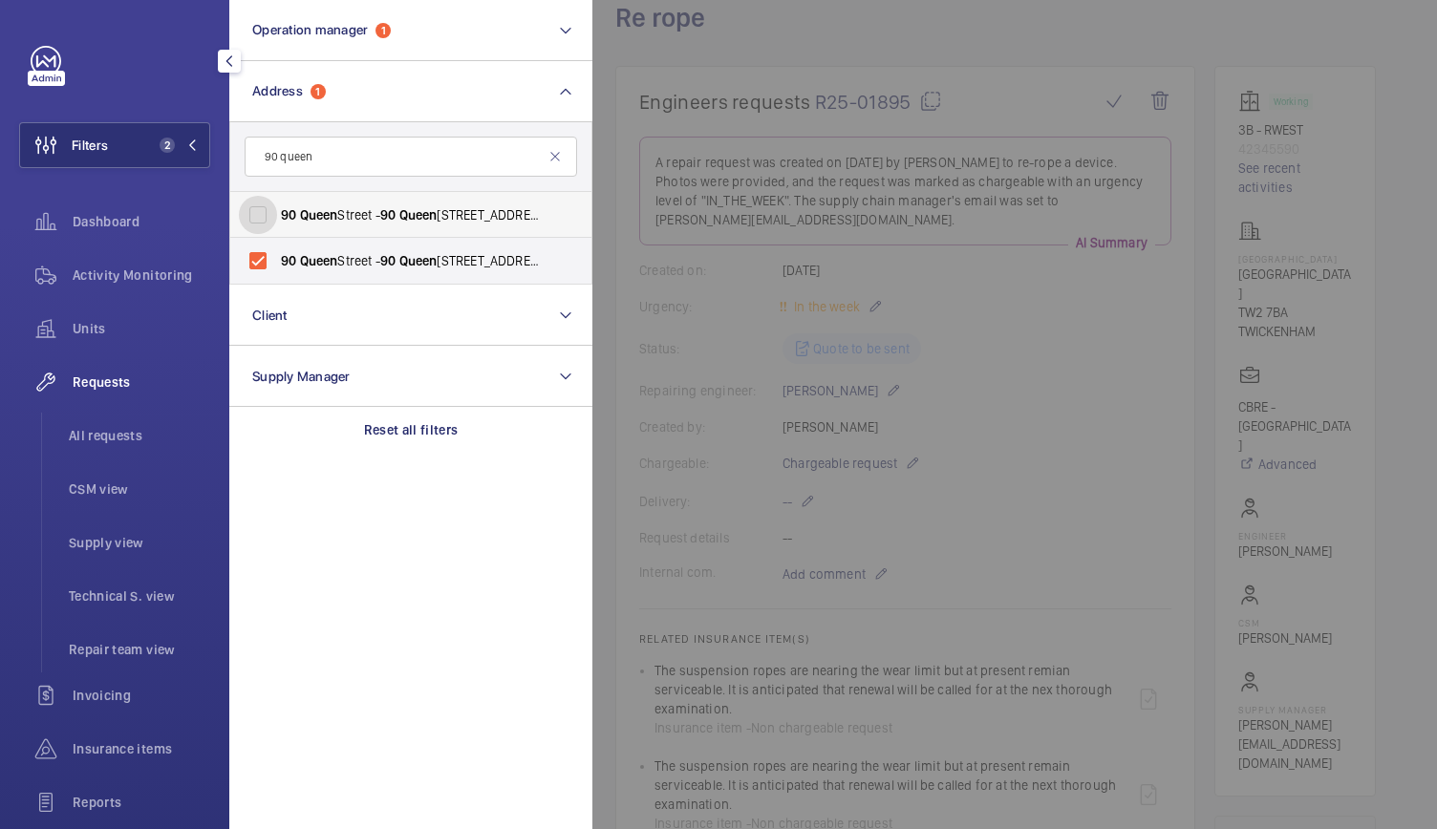
click at [277, 218] on input "[STREET_ADDRESS] - [STREET_ADDRESS]" at bounding box center [258, 215] width 38 height 38
checkbox input "true"
click at [669, 110] on div at bounding box center [1310, 414] width 1437 height 829
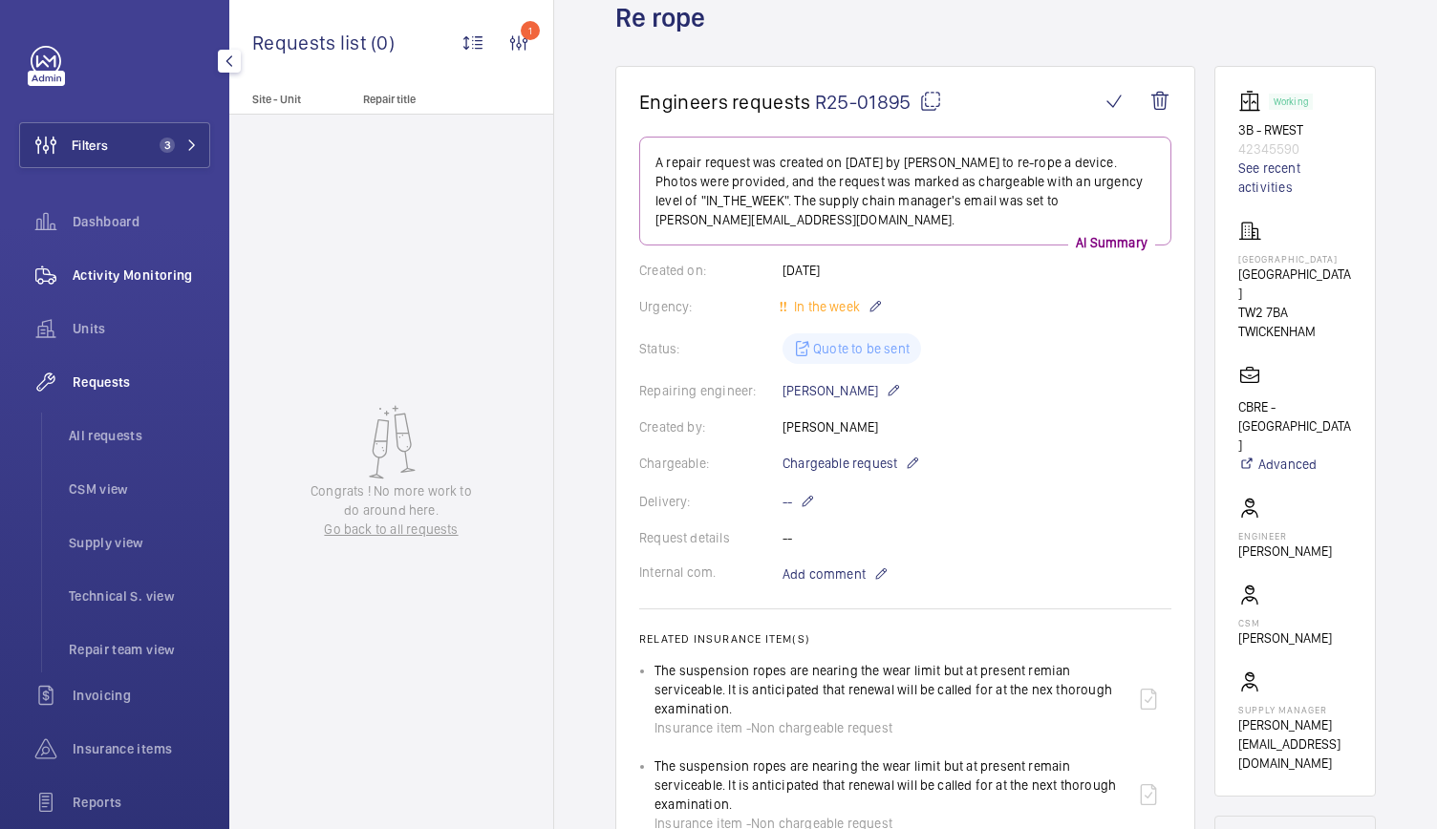
click at [160, 282] on span "Activity Monitoring" at bounding box center [142, 275] width 138 height 19
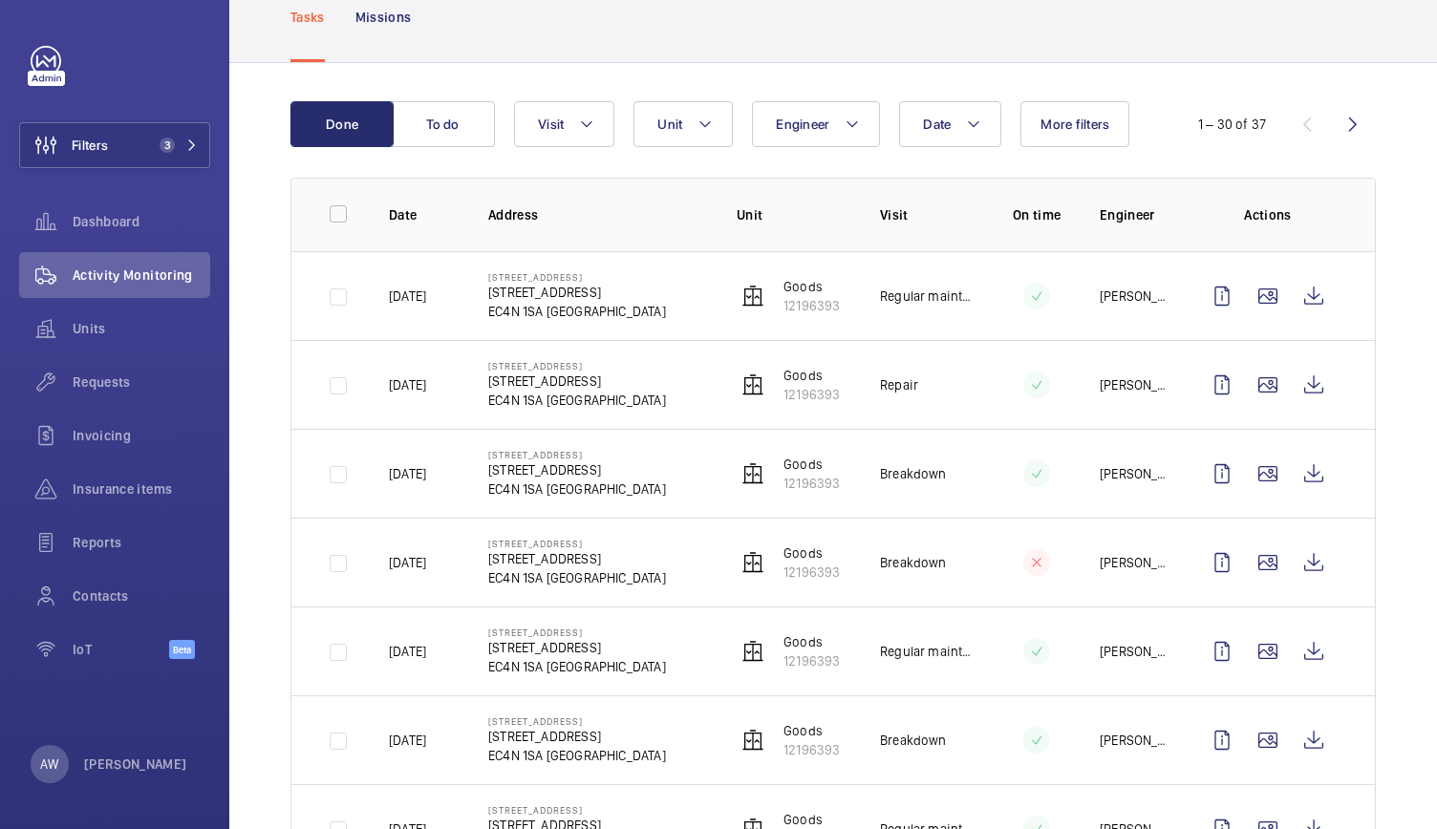
scroll to position [120, 0]
click at [103, 377] on span "Requests" at bounding box center [142, 382] width 138 height 19
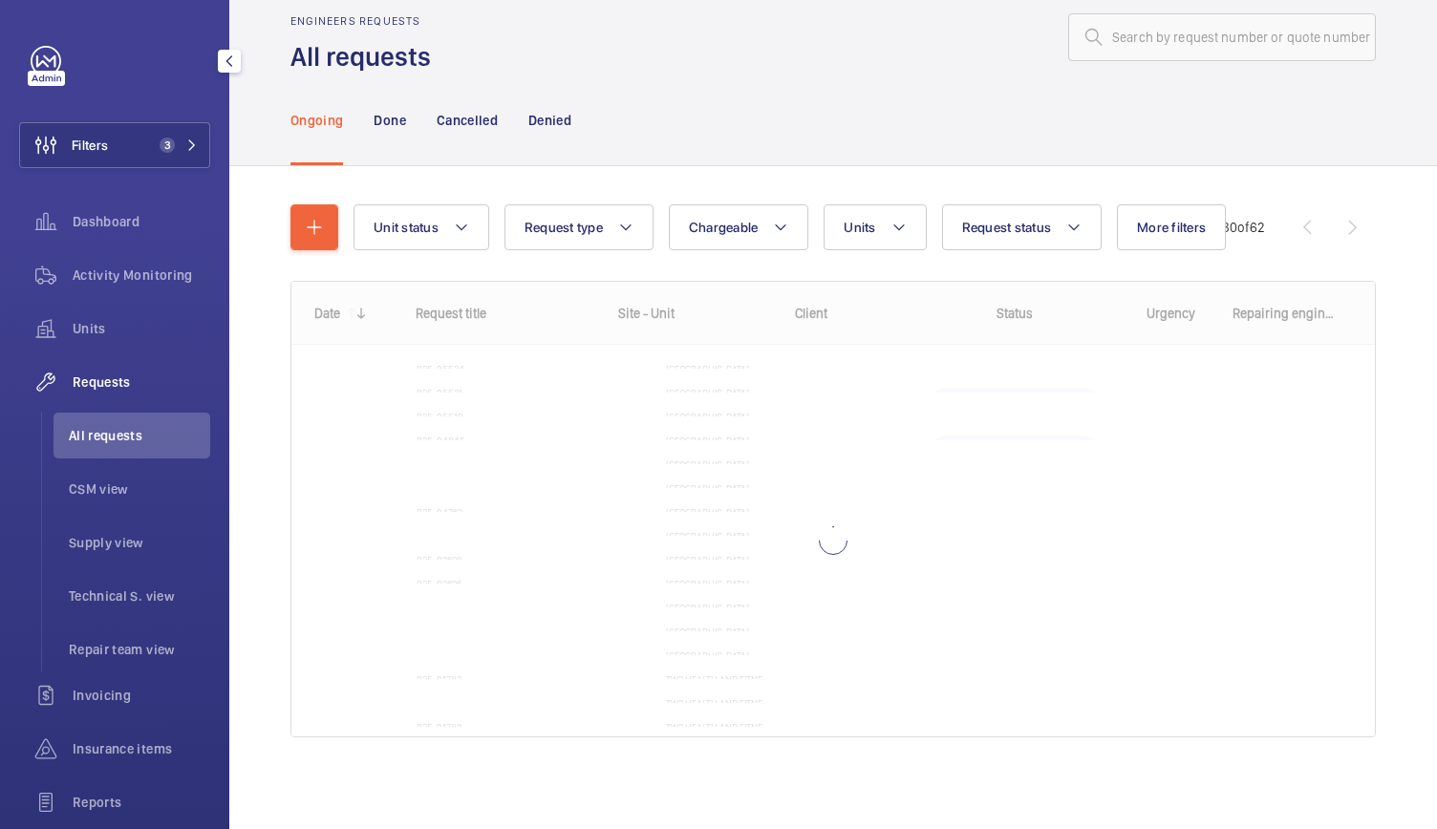
scroll to position [32, 0]
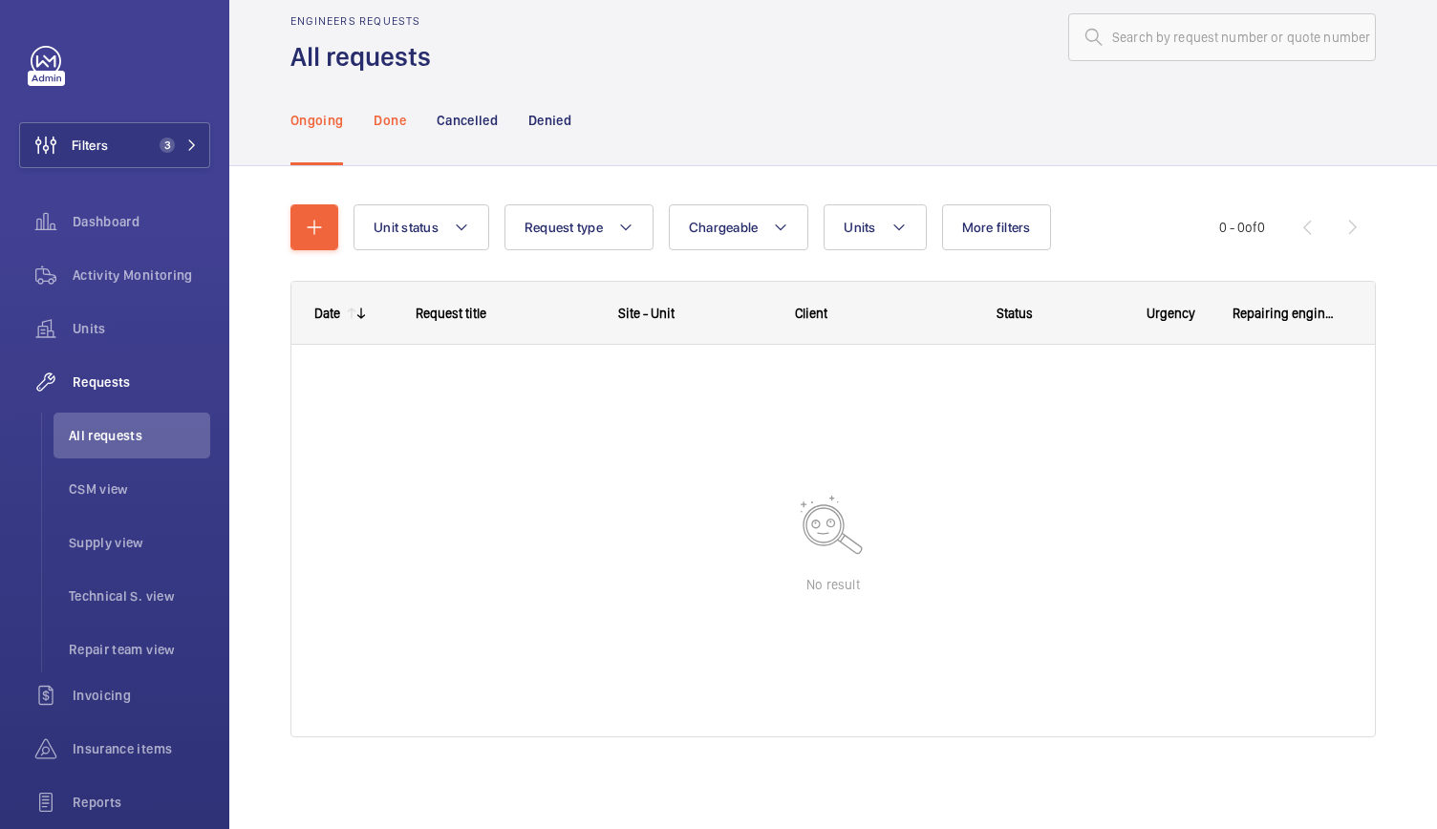
click at [401, 131] on div "Done" at bounding box center [390, 120] width 32 height 91
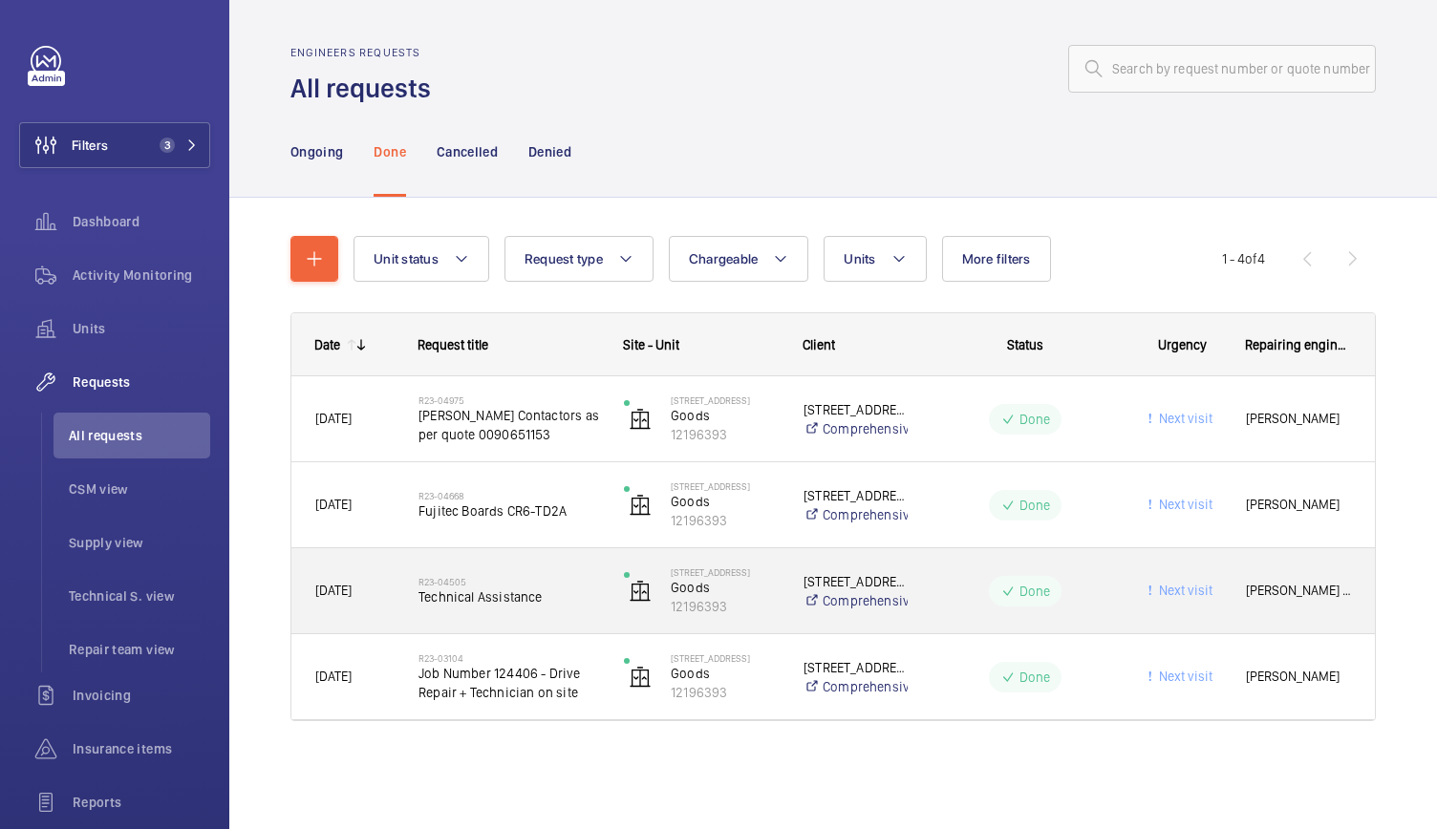
click at [839, 575] on p "[STREET_ADDRESS]" at bounding box center [856, 581] width 104 height 19
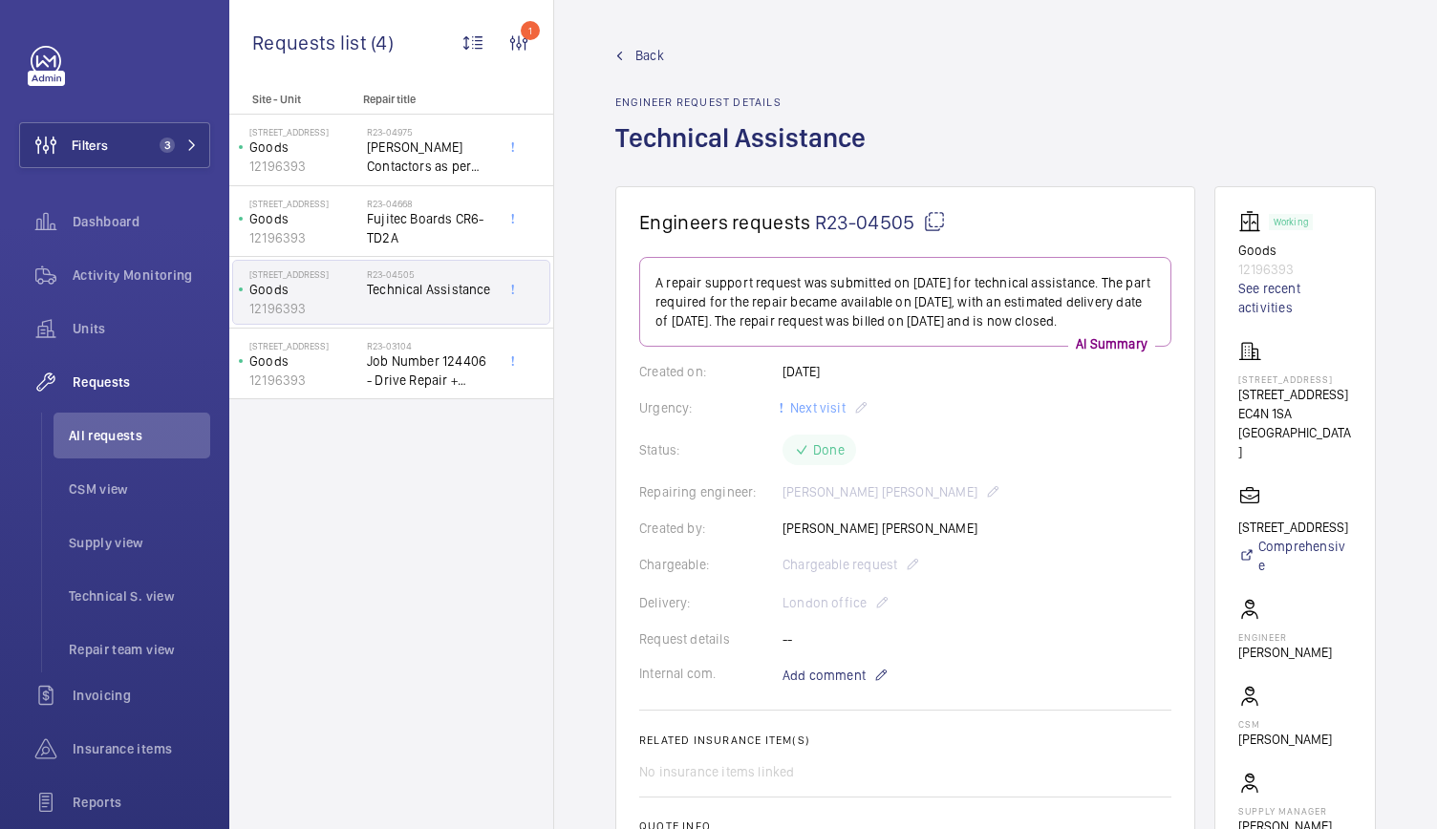
click at [1140, 614] on div "Delivery: London office" at bounding box center [905, 603] width 532 height 23
